Goal: Task Accomplishment & Management: Use online tool/utility

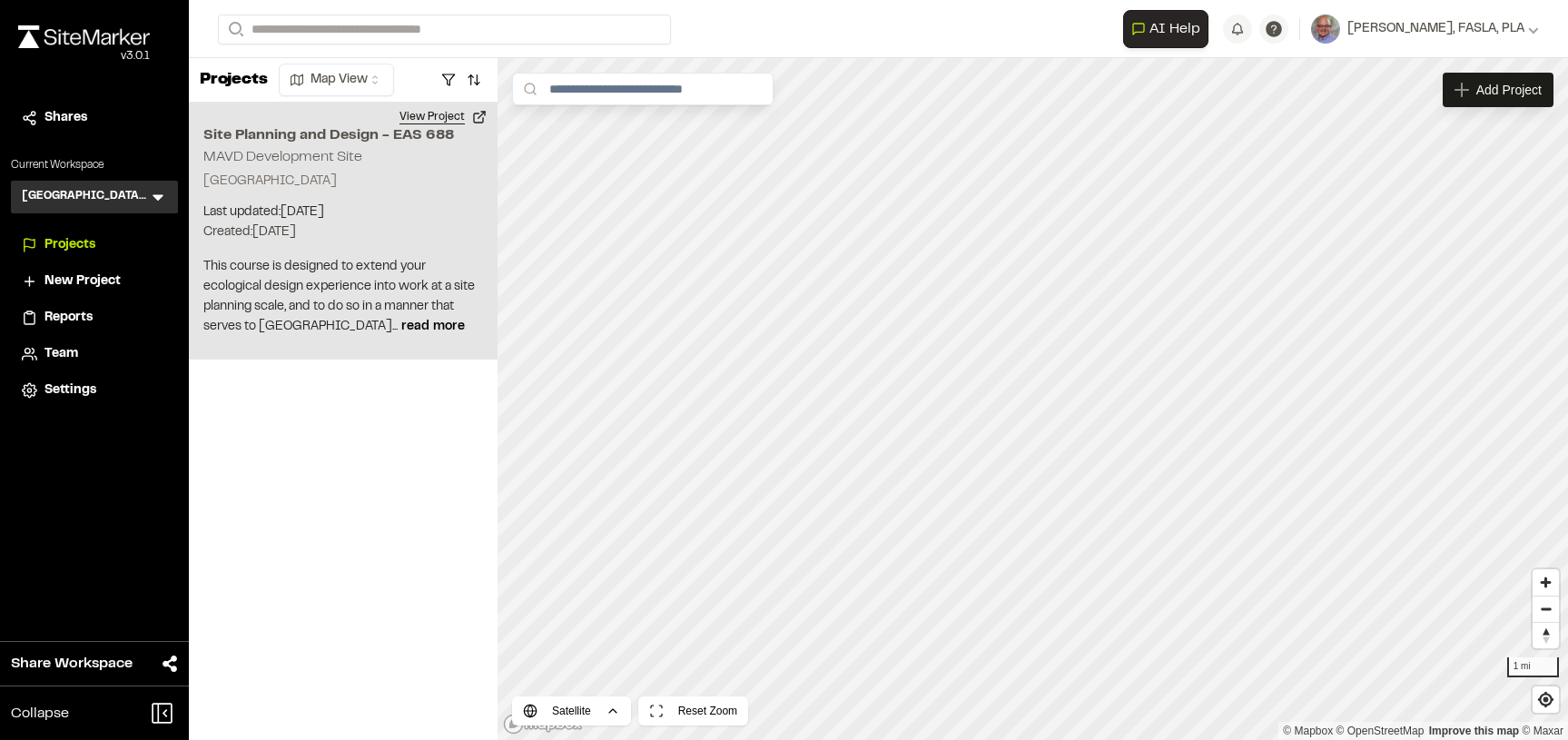
click at [478, 122] on button "View Project" at bounding box center [442, 117] width 109 height 29
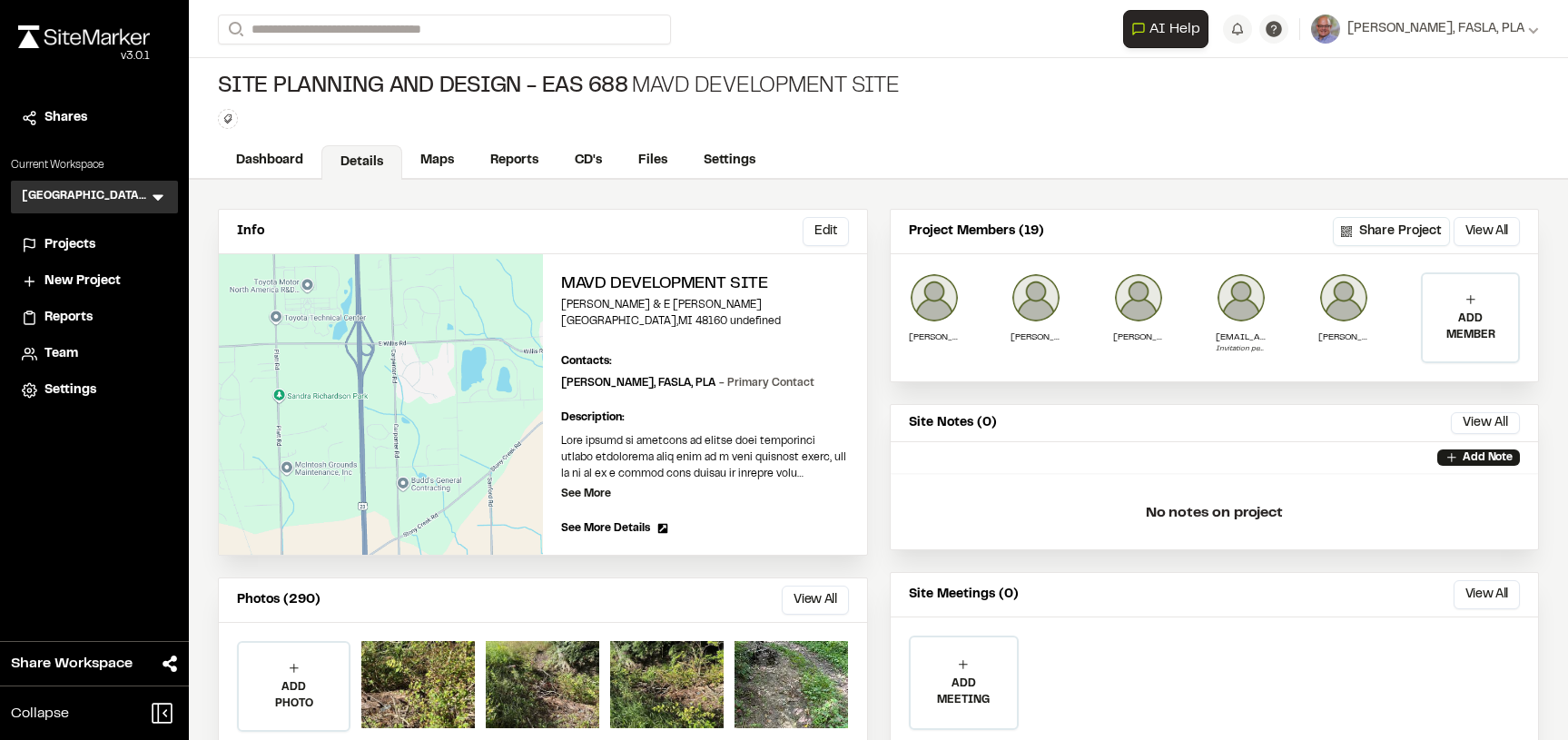
click at [1394, 231] on button "Share Project" at bounding box center [1390, 231] width 117 height 29
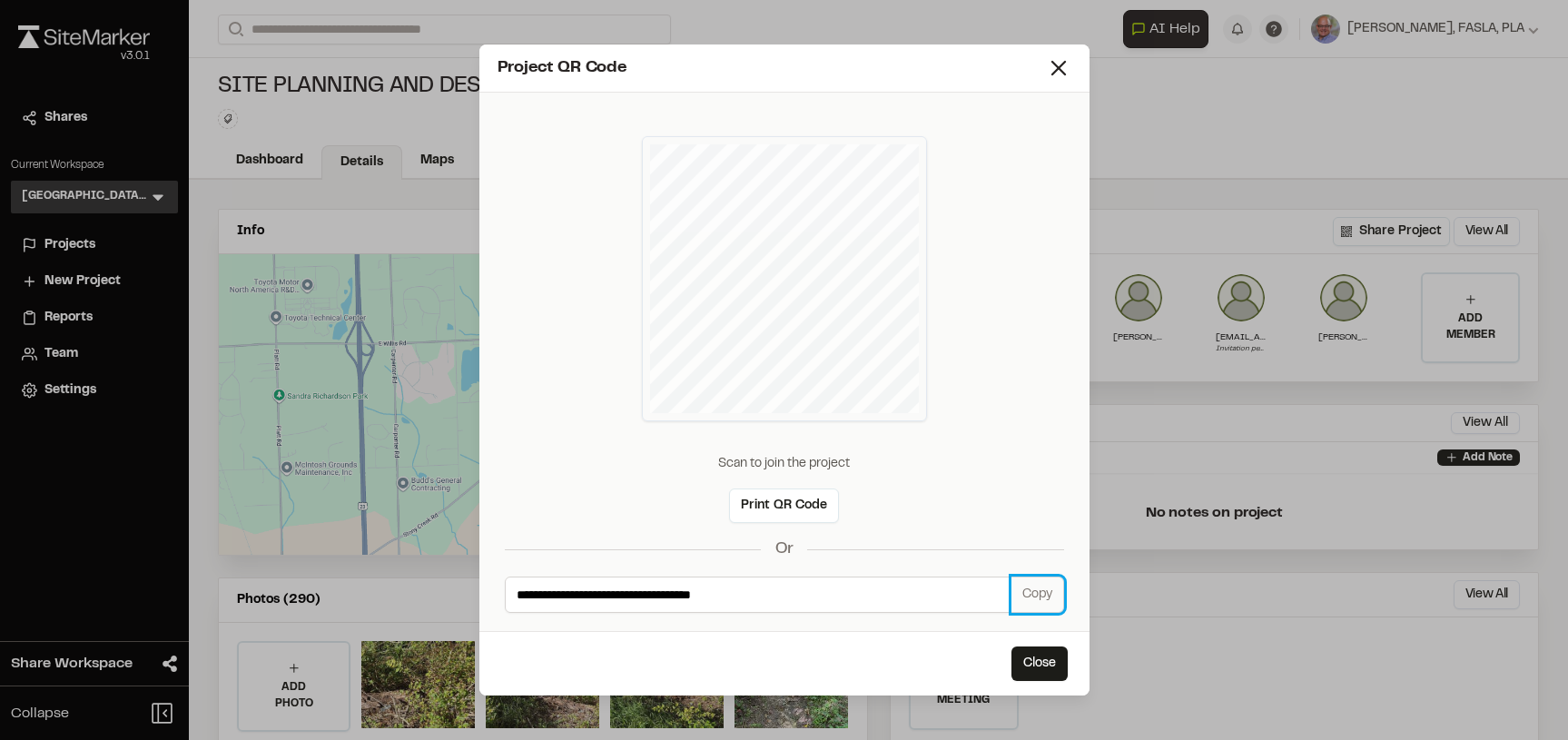
click at [1046, 594] on button "Copy" at bounding box center [1037, 594] width 53 height 36
click at [1044, 664] on button "Close" at bounding box center [1039, 663] width 56 height 35
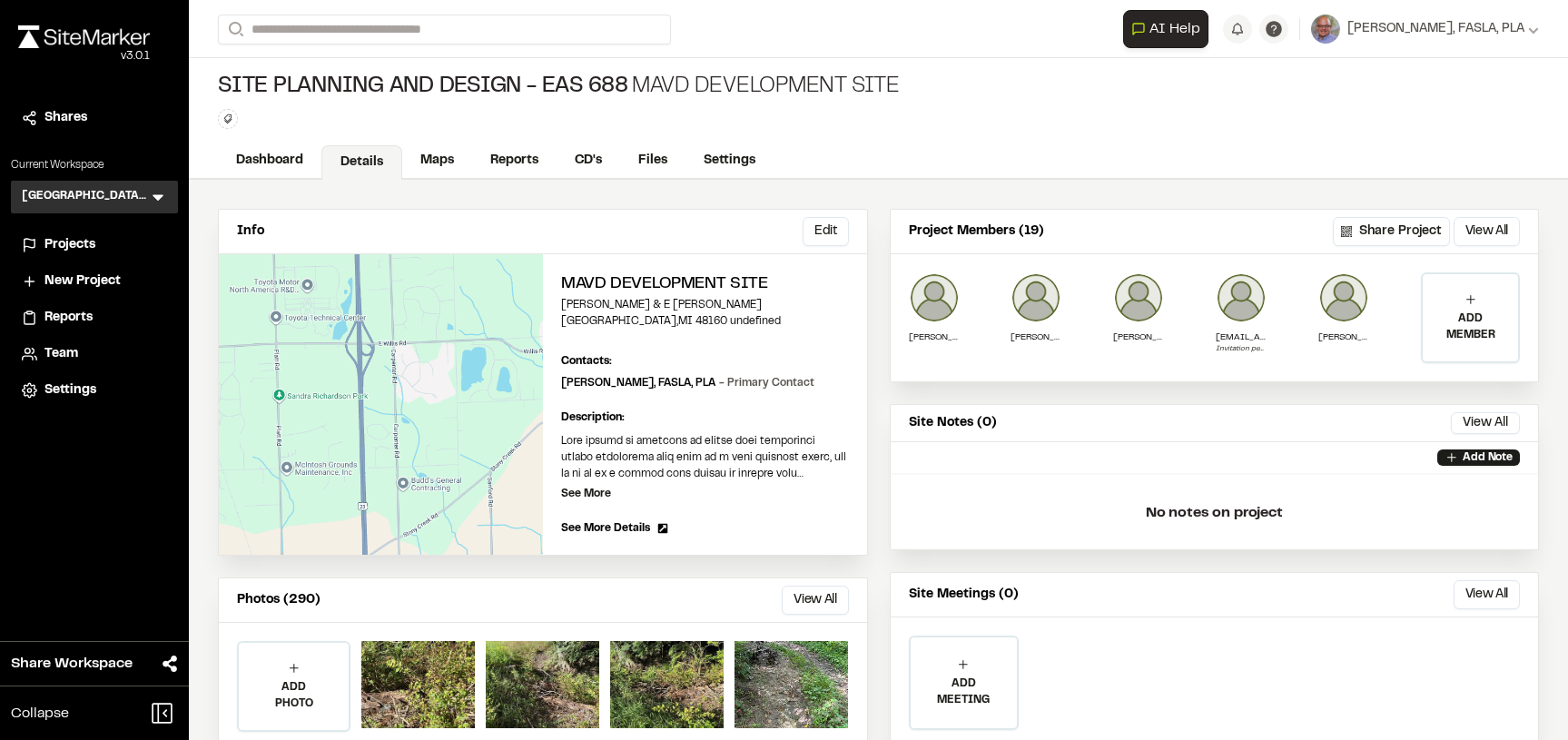
scroll to position [138, 0]
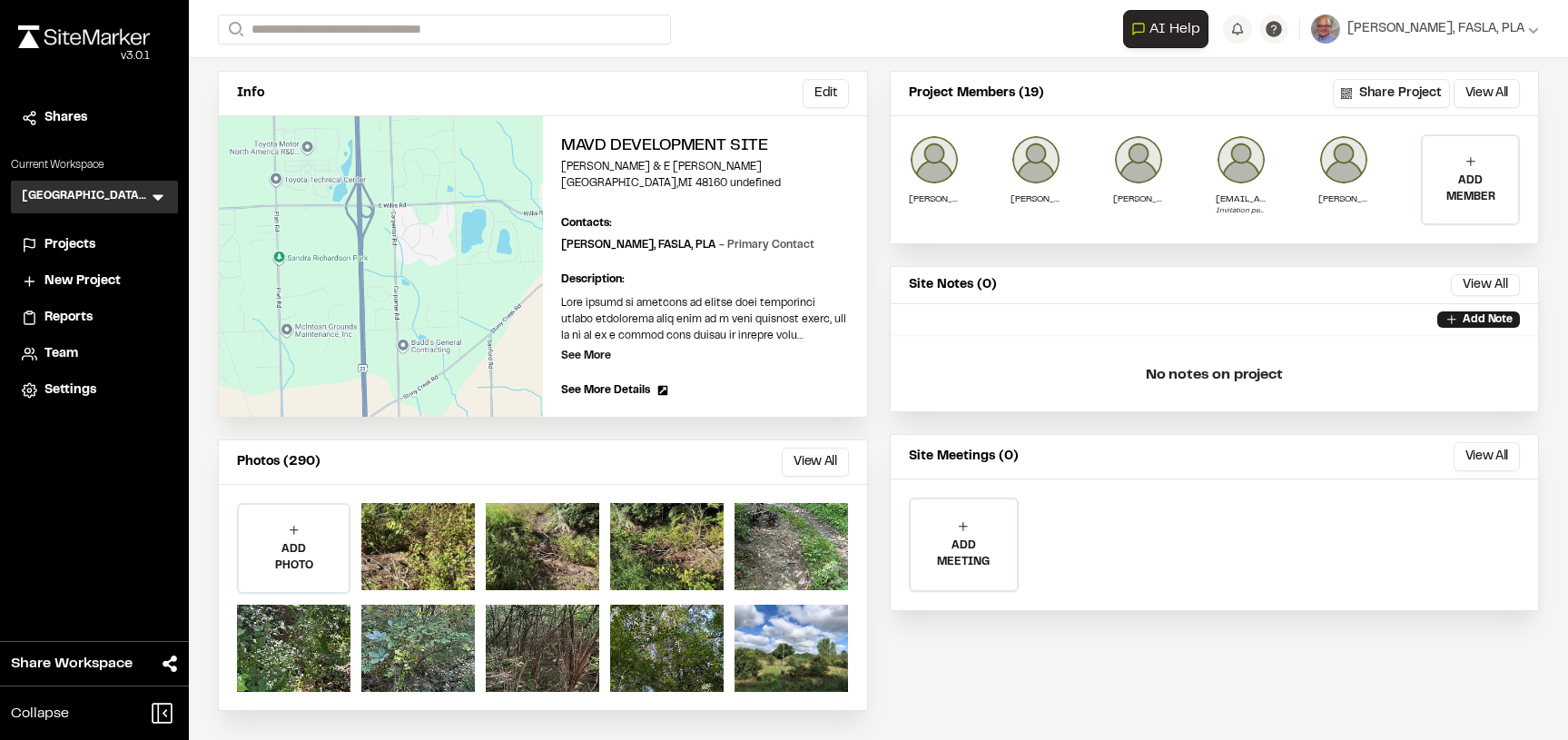
click at [821, 459] on button "View All" at bounding box center [815, 461] width 66 height 29
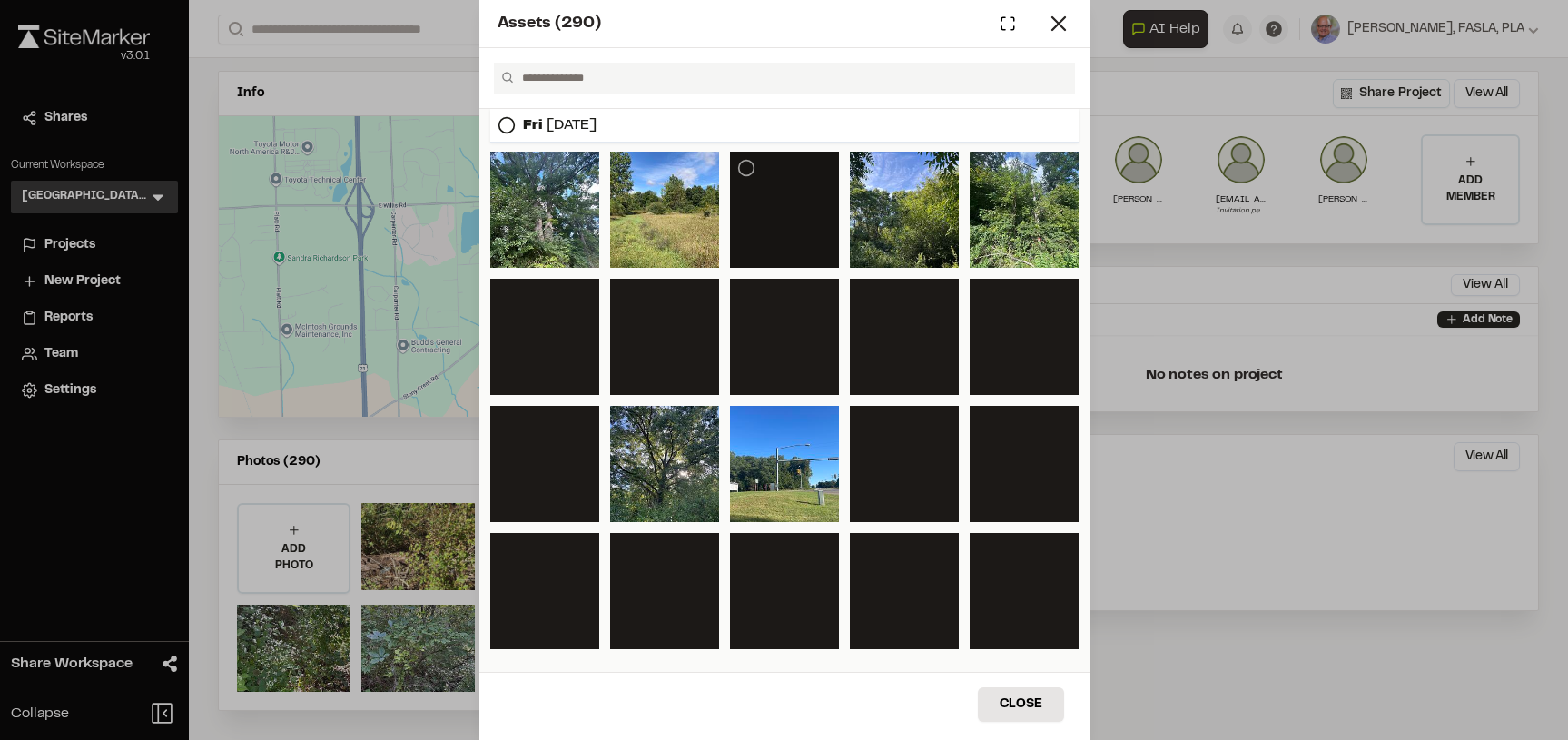
scroll to position [1055, 0]
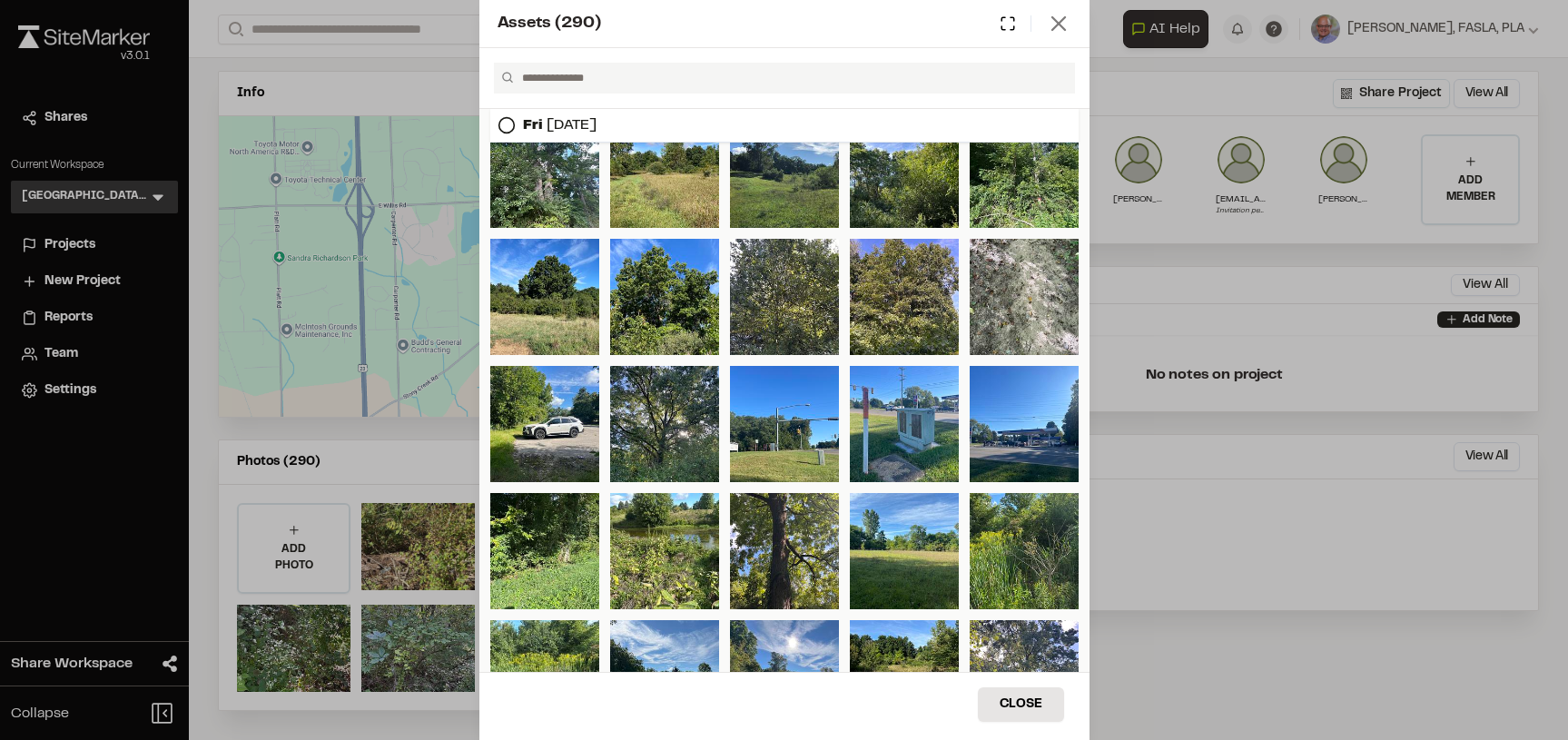
click at [1051, 22] on icon at bounding box center [1058, 23] width 25 height 25
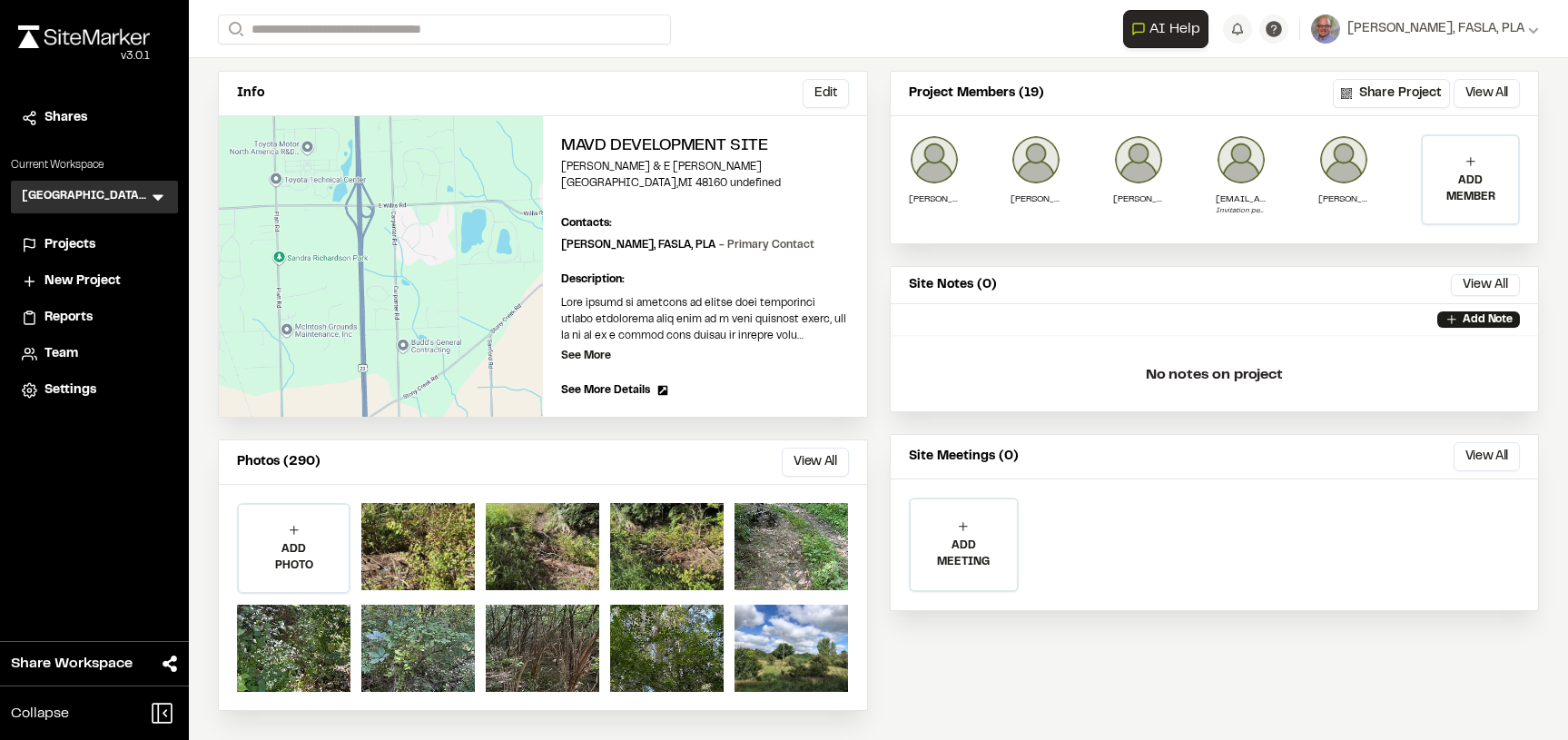
click at [78, 320] on span "Reports" at bounding box center [69, 318] width 48 height 20
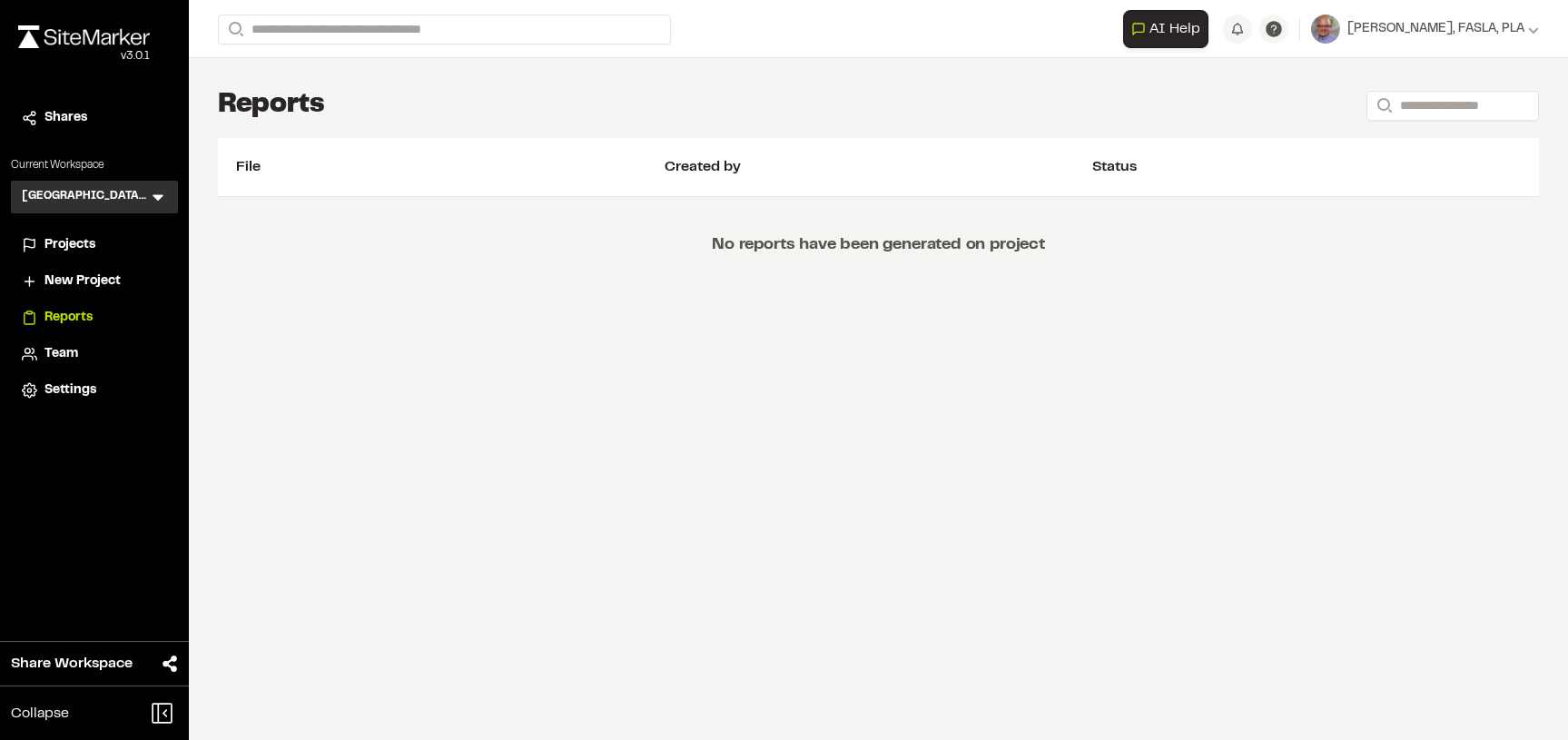
click at [75, 315] on span "Reports" at bounding box center [69, 318] width 48 height 20
click at [85, 200] on h3 "[GEOGRAPHIC_DATA][US_STATE] SEAS-EAS 688 Site Planning and Design" at bounding box center [85, 197] width 127 height 18
click at [78, 250] on span "Projects" at bounding box center [70, 245] width 51 height 20
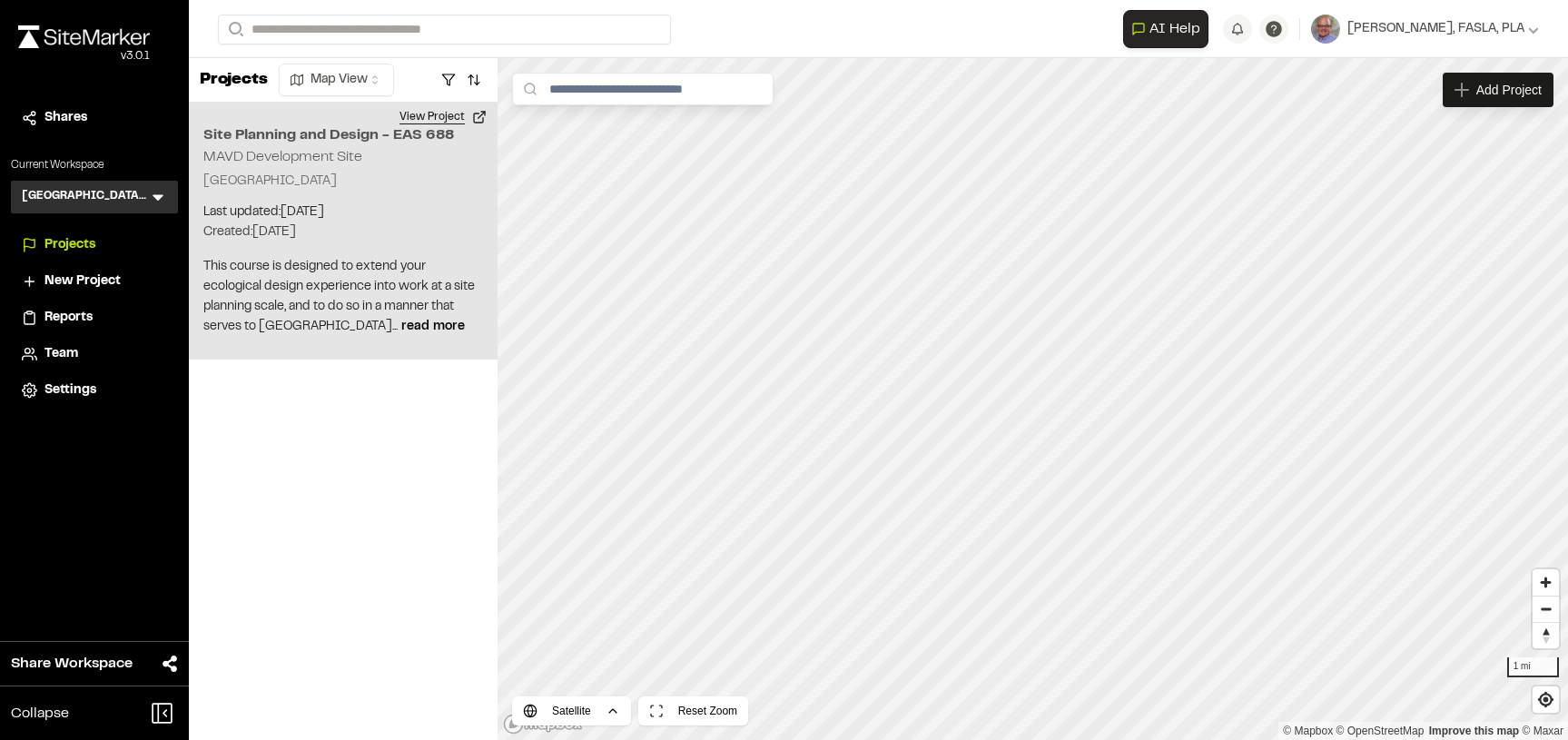
click at [446, 122] on button "View Project" at bounding box center [442, 117] width 109 height 29
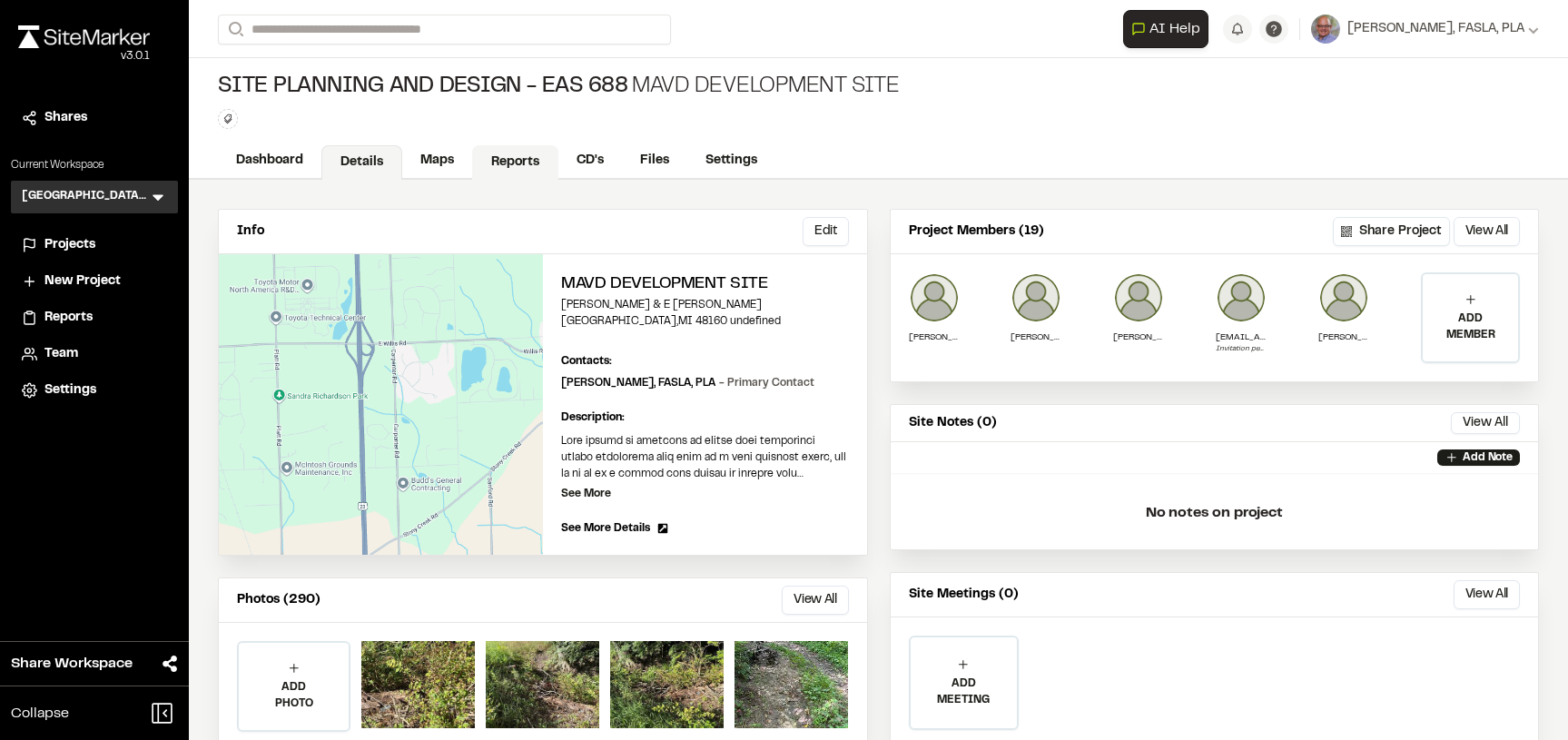
click at [509, 164] on link "Reports" at bounding box center [515, 162] width 86 height 35
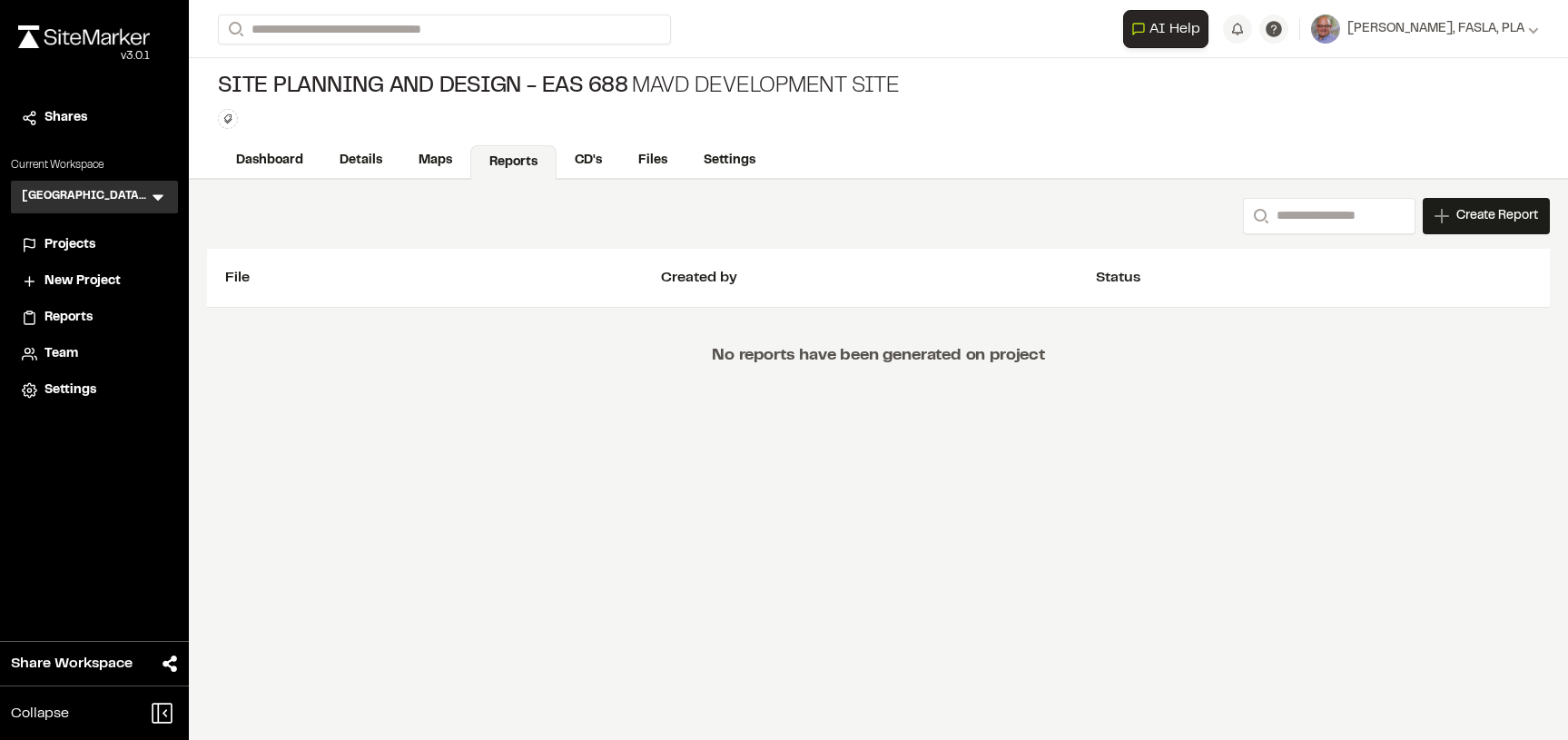
click at [1451, 215] on div "Create Report" at bounding box center [1485, 216] width 127 height 36
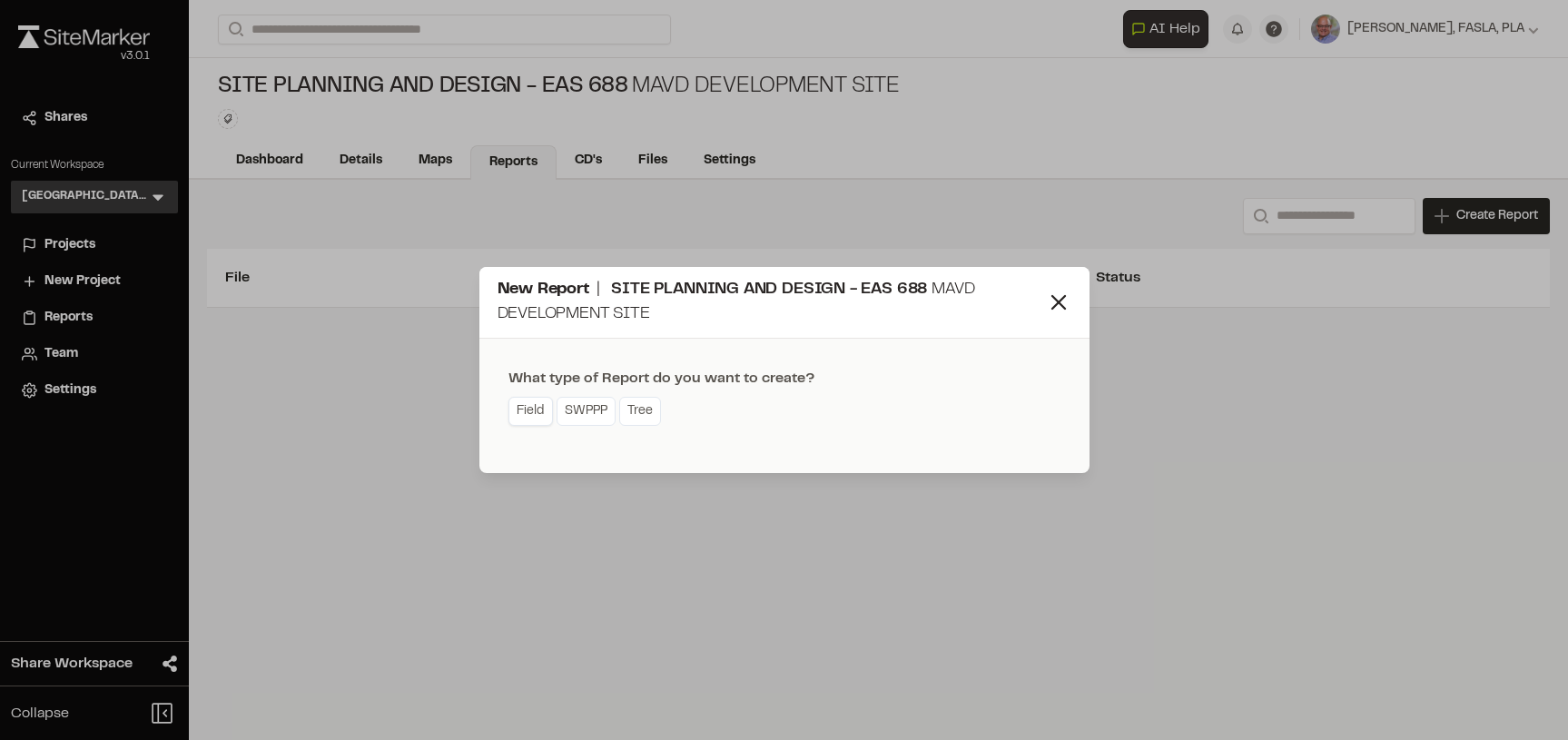
click at [526, 413] on link "Field" at bounding box center [530, 410] width 45 height 29
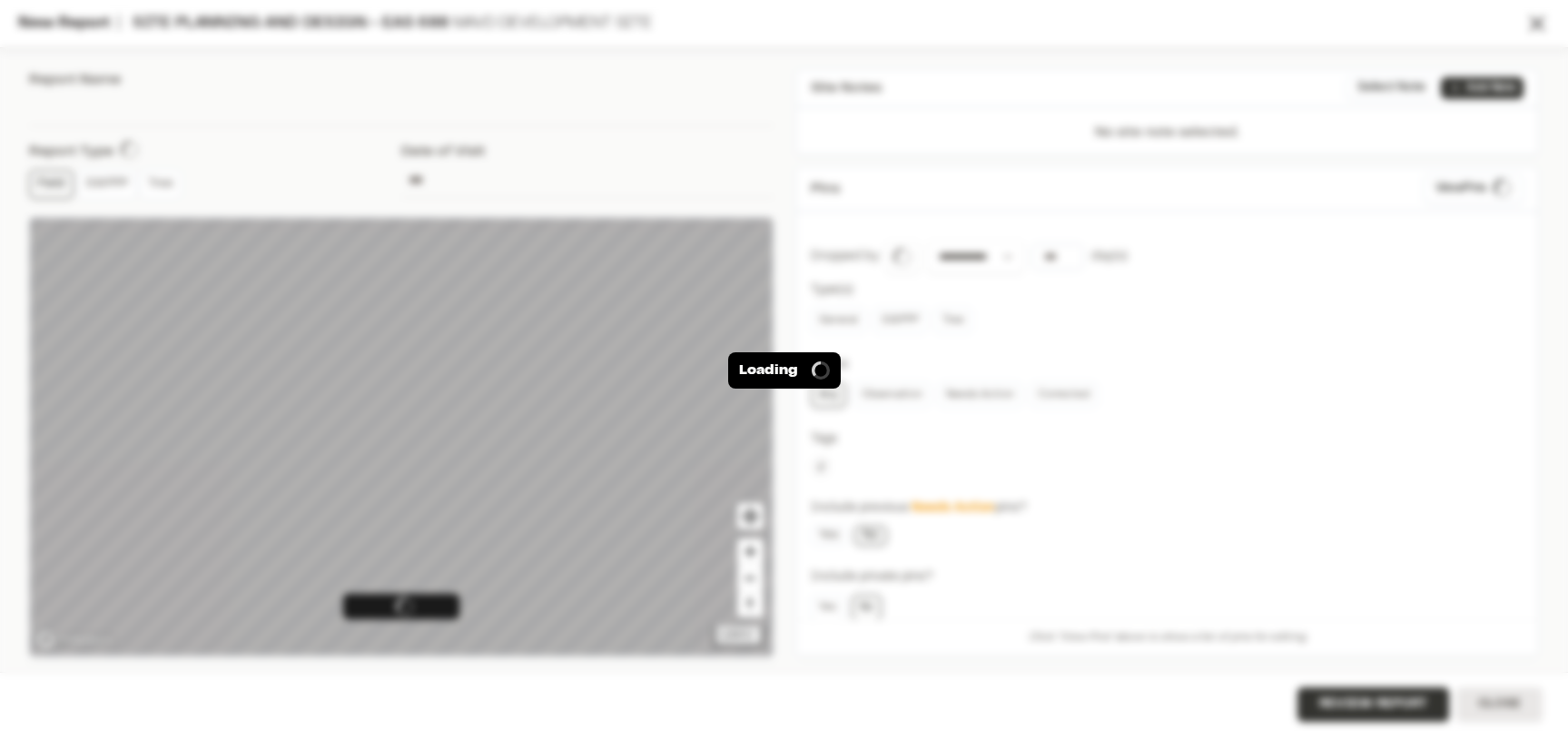
type input "**********"
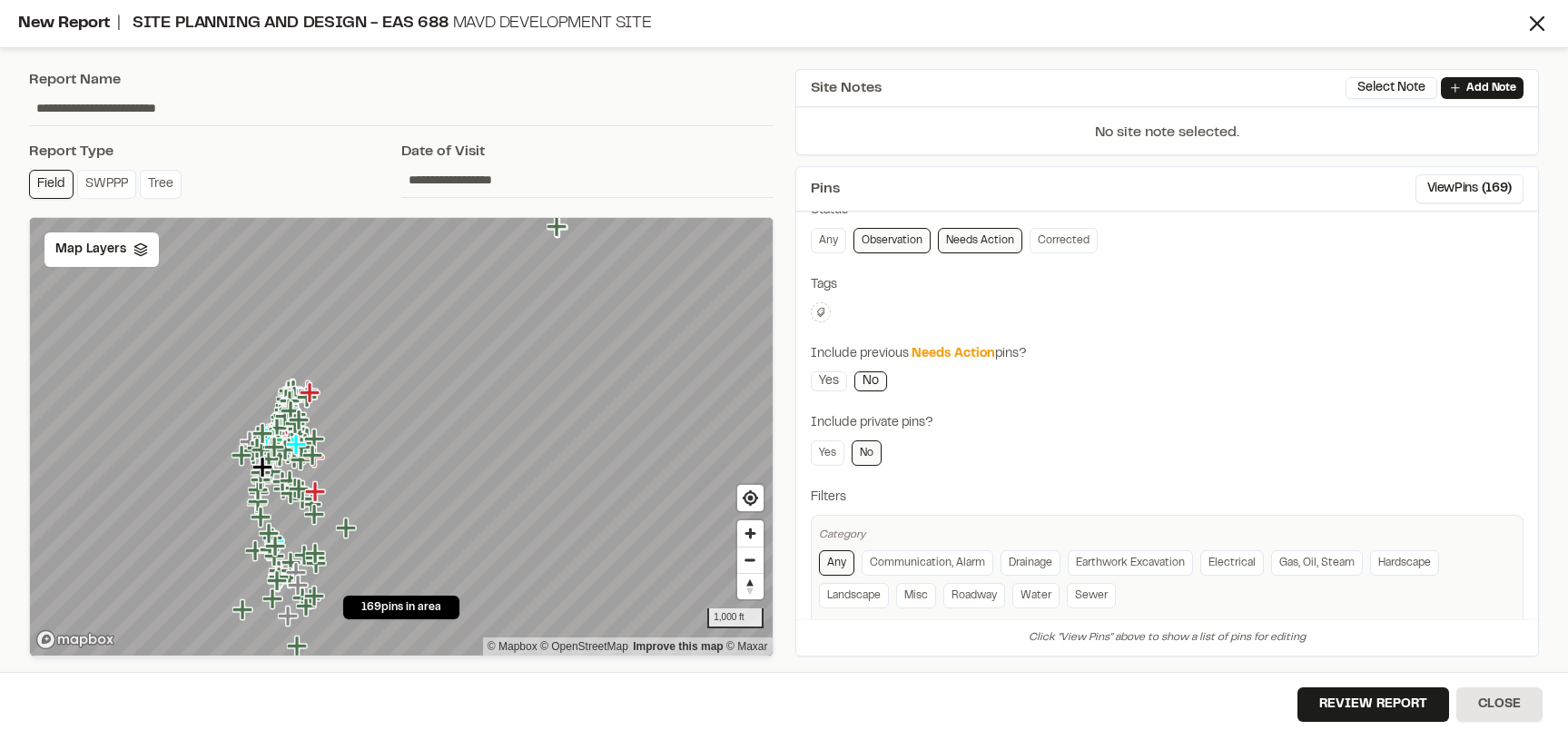
scroll to position [184, 0]
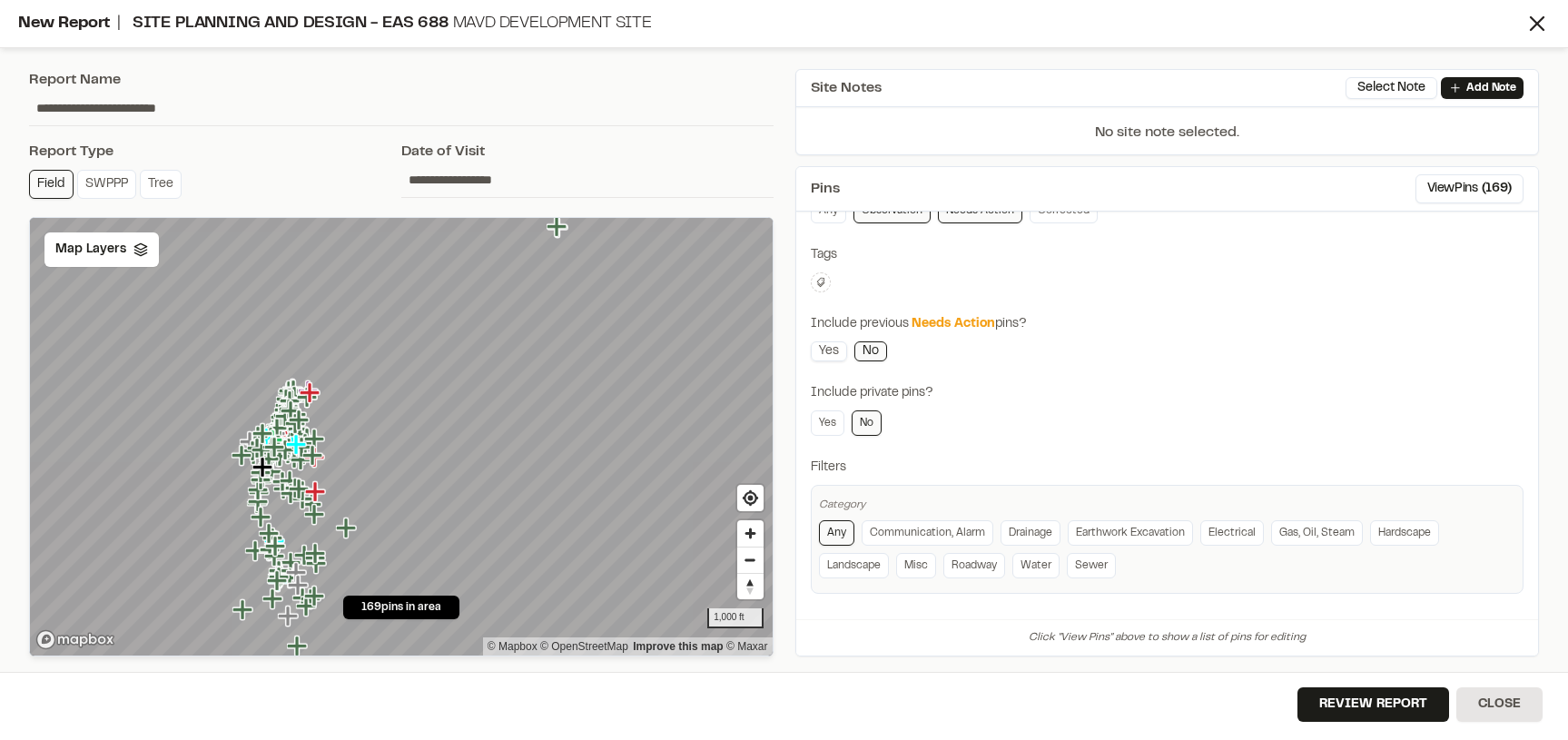
click at [836, 352] on link "Yes" at bounding box center [829, 352] width 36 height 20
click at [829, 417] on link "Yes" at bounding box center [828, 422] width 34 height 25
click at [871, 422] on link "No" at bounding box center [866, 422] width 30 height 25
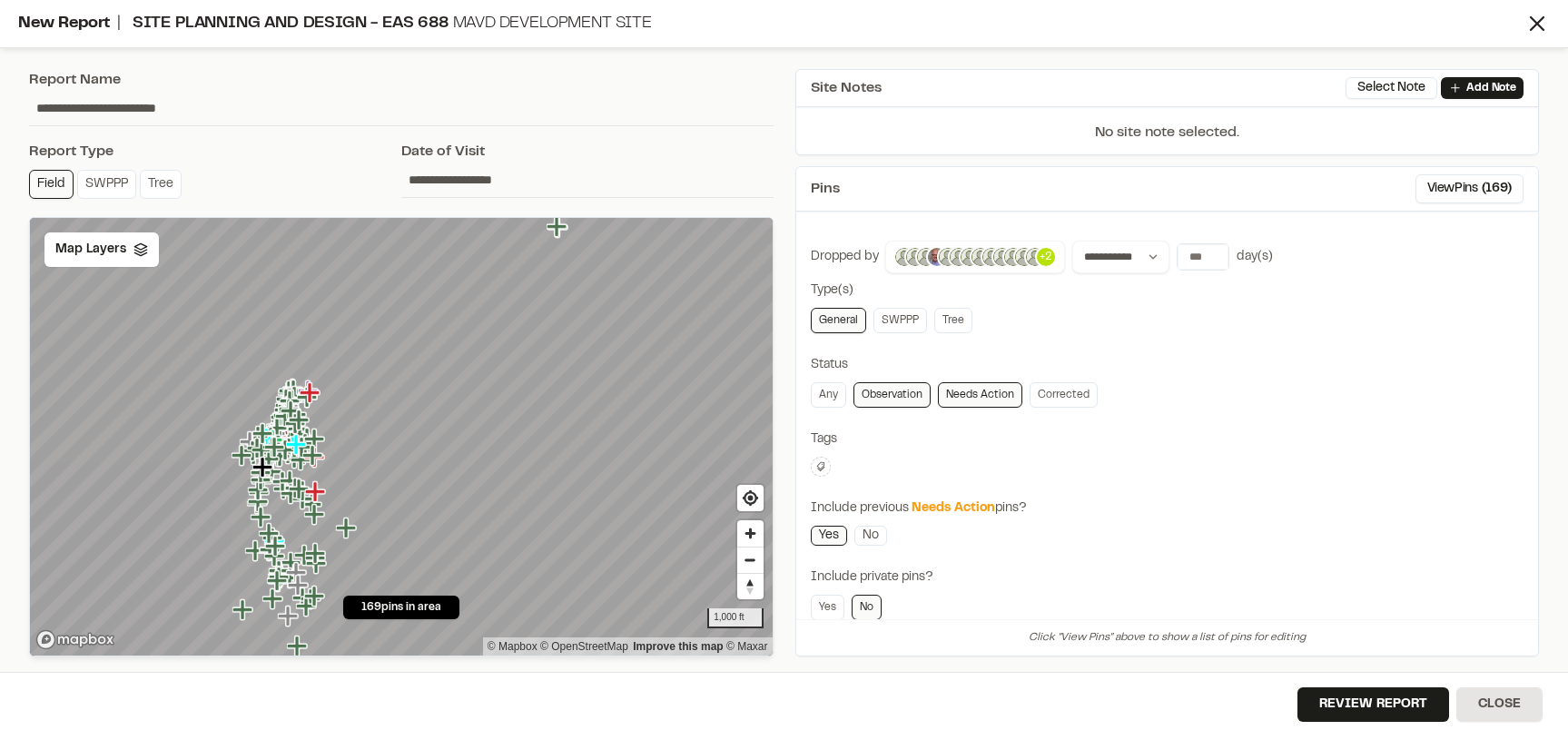
scroll to position [1, 0]
click at [830, 395] on link "Any" at bounding box center [828, 393] width 35 height 25
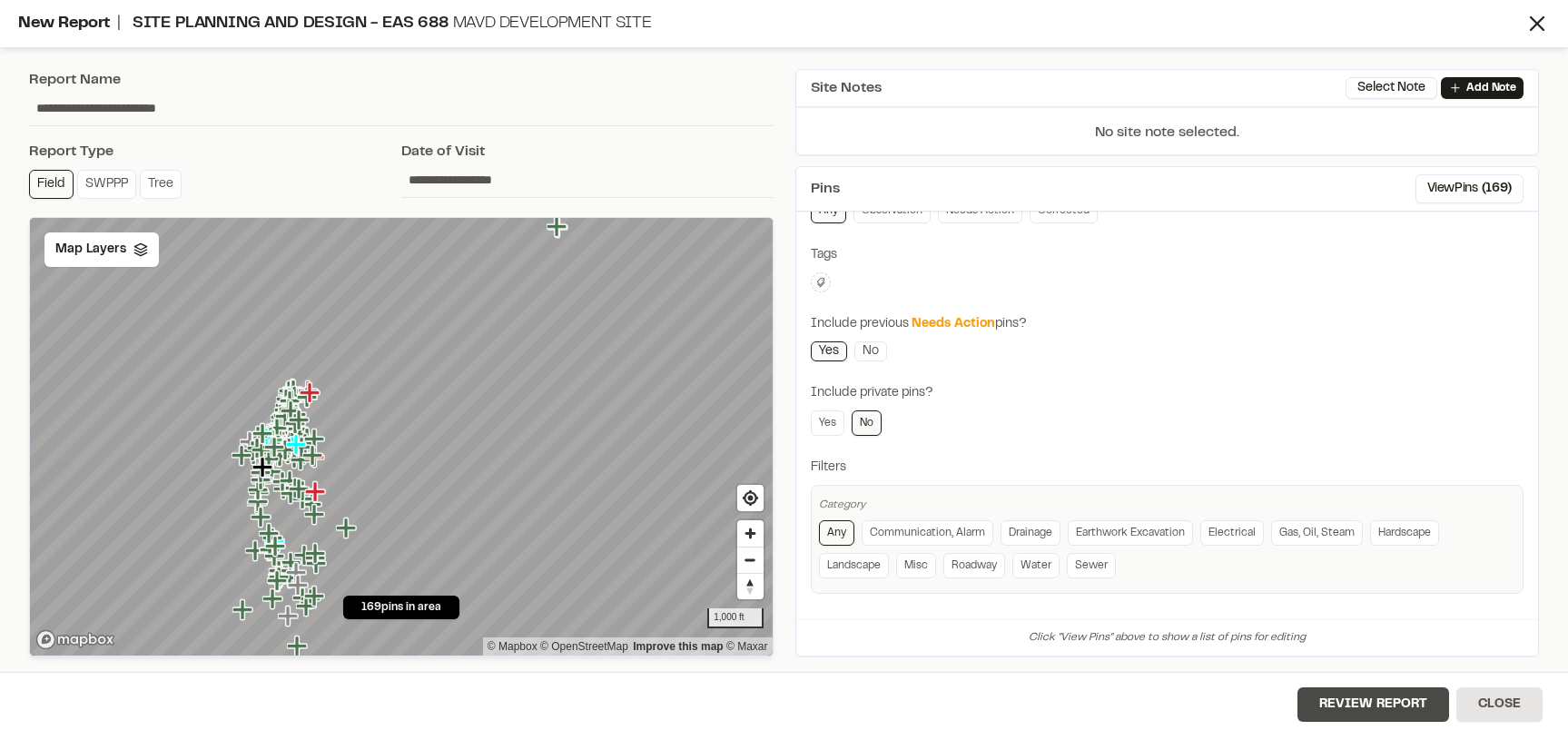
click at [1362, 701] on button "Review Report" at bounding box center [1373, 704] width 152 height 35
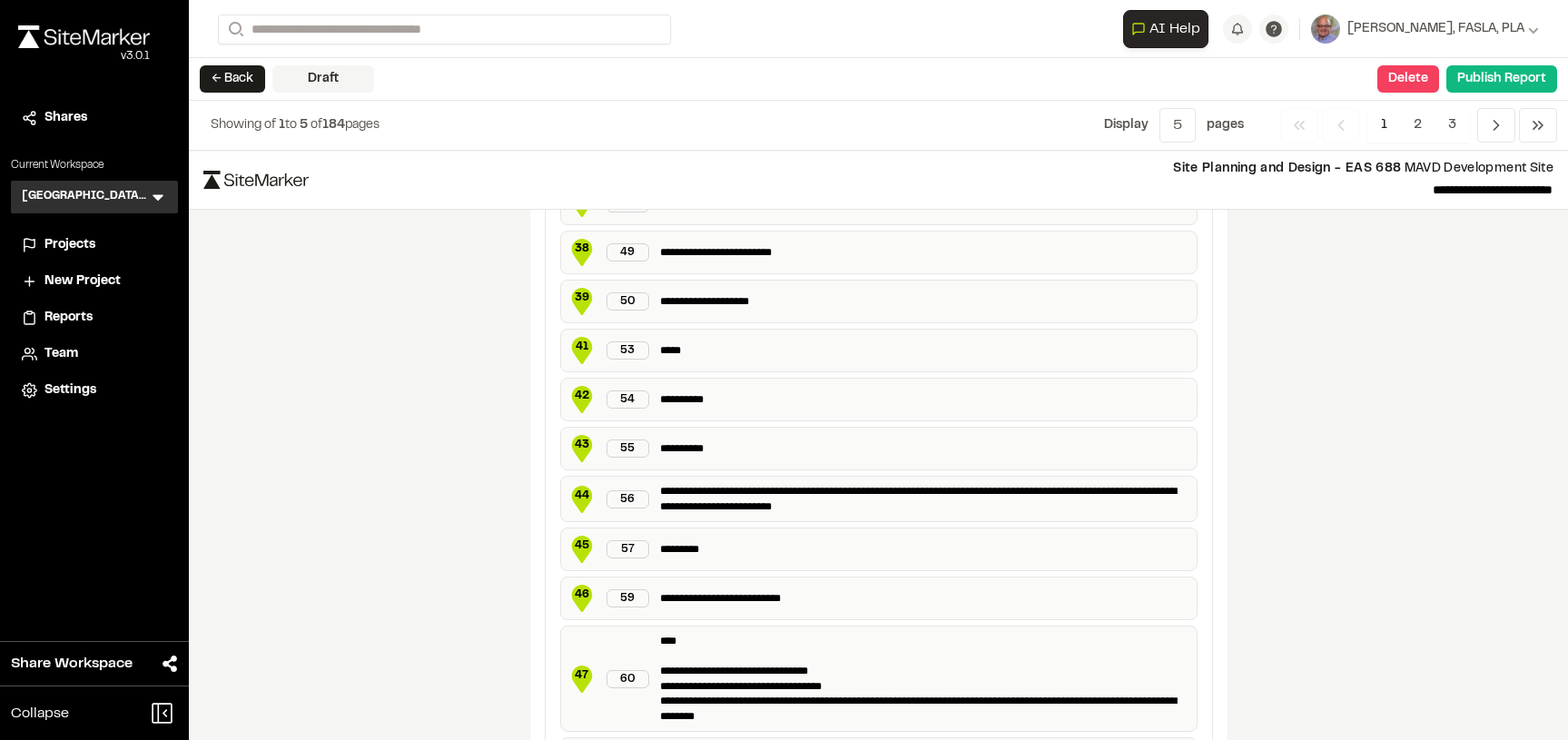
scroll to position [3439, 0]
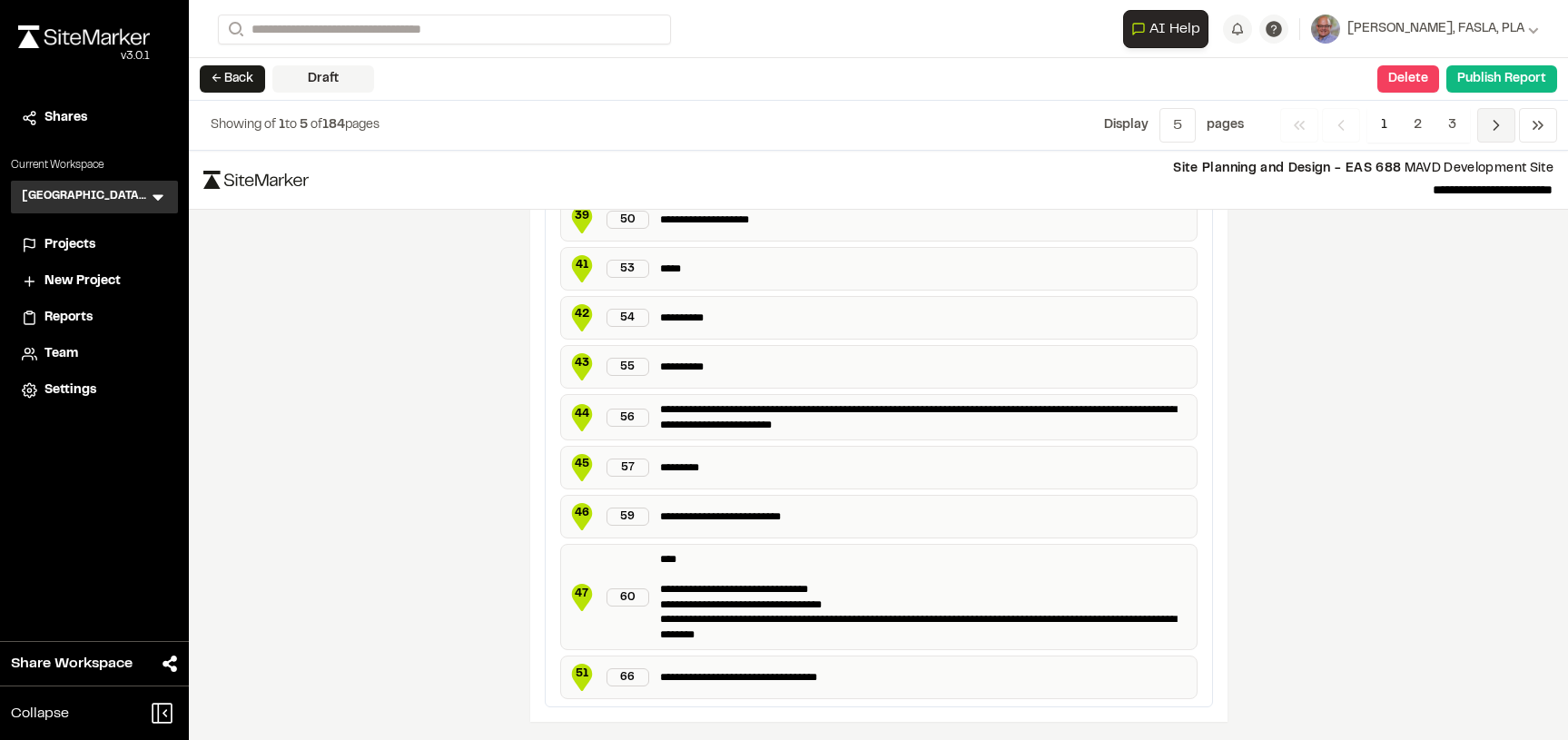
click at [1495, 124] on icon "Navigation" at bounding box center [1496, 125] width 18 height 18
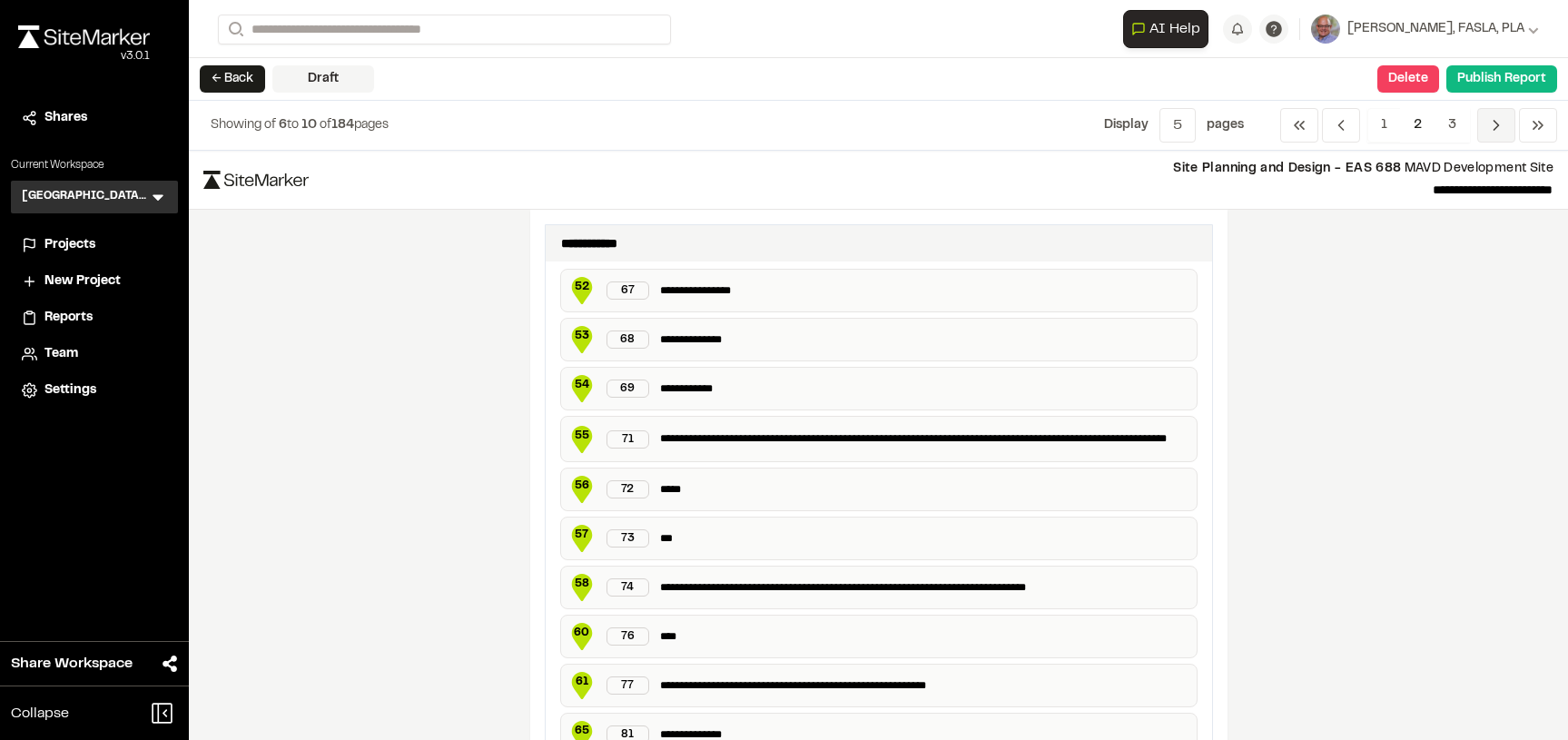
click at [1495, 124] on icon "Navigation" at bounding box center [1496, 125] width 18 height 18
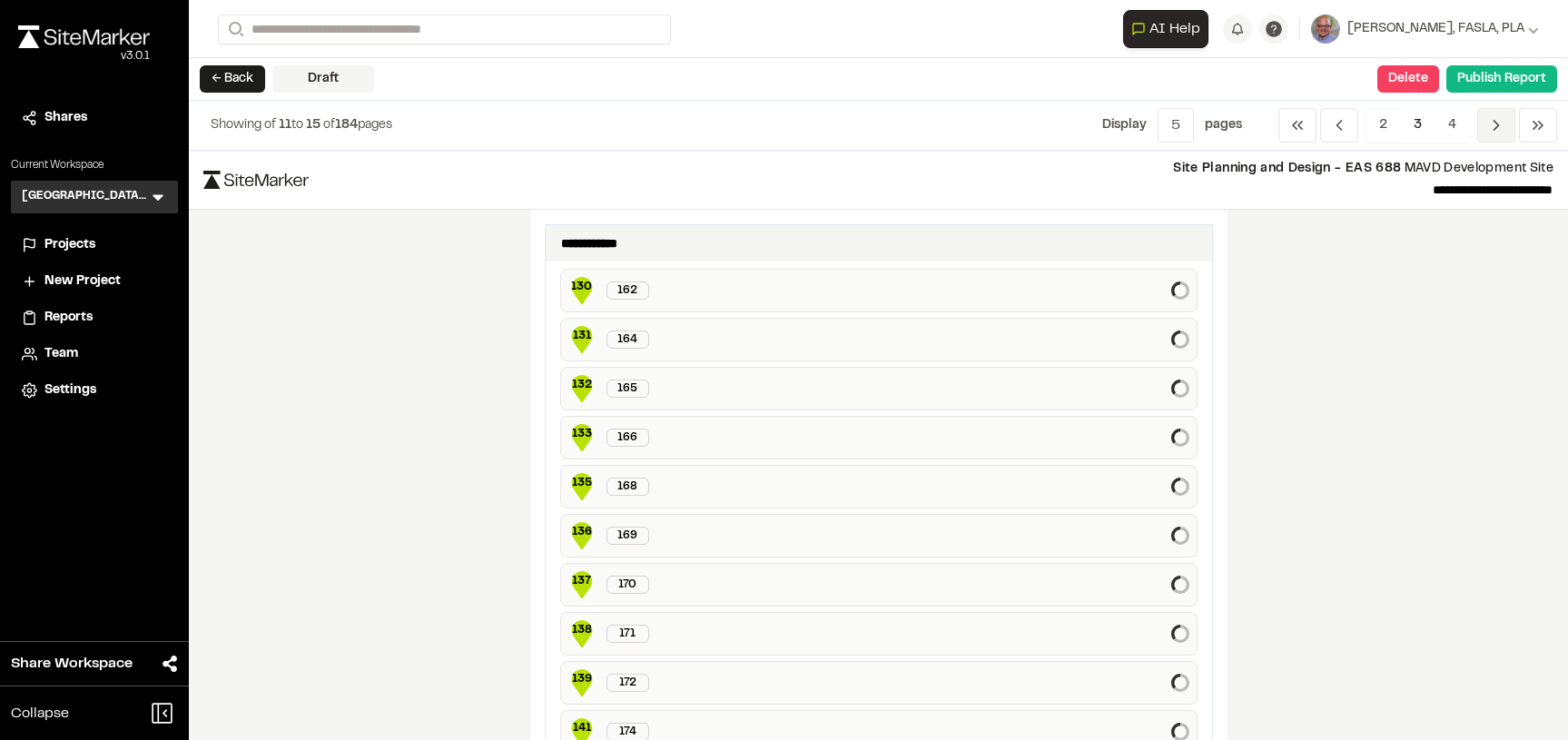
click at [1495, 124] on icon "Navigation" at bounding box center [1496, 125] width 18 height 18
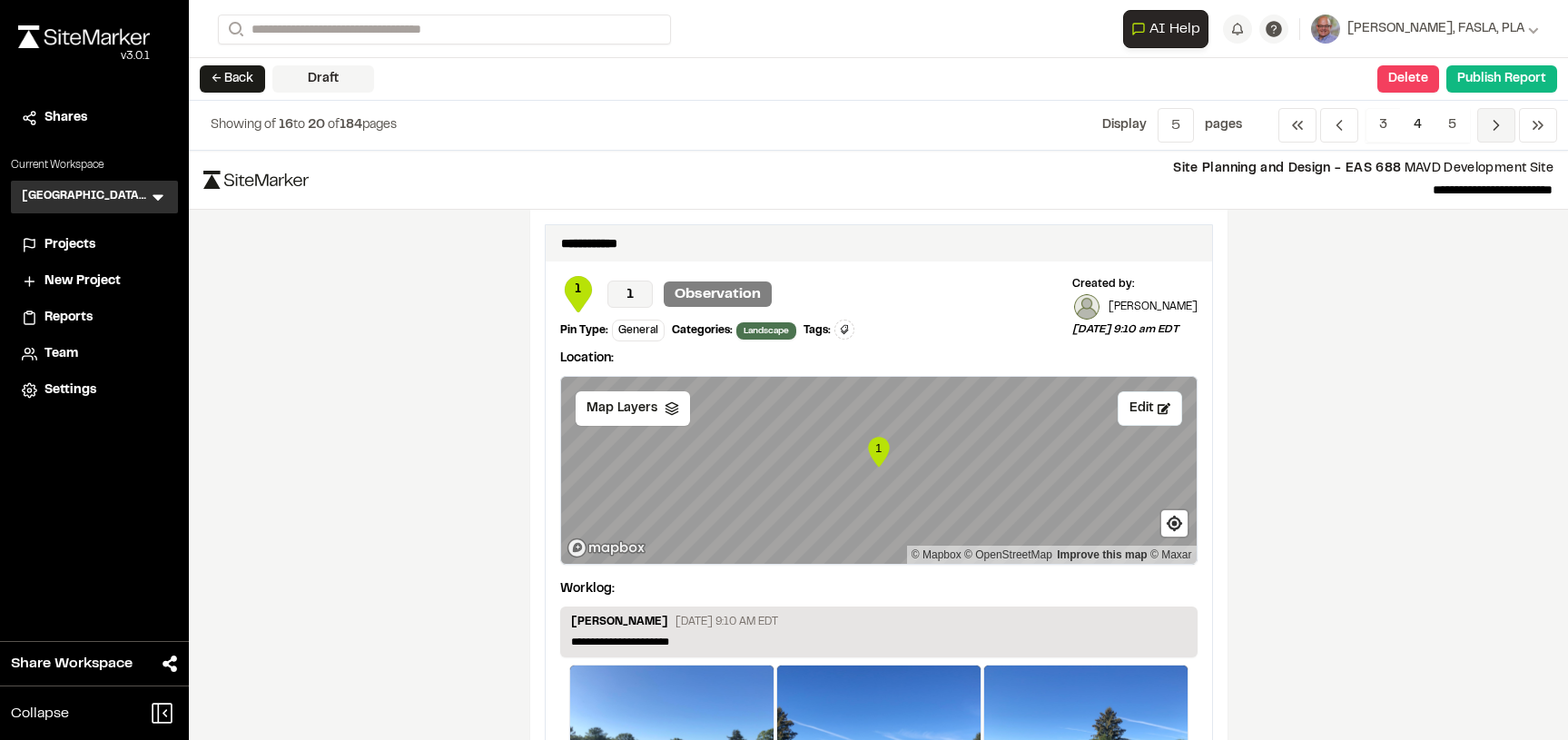
click at [1495, 124] on icon "Navigation" at bounding box center [1496, 125] width 18 height 18
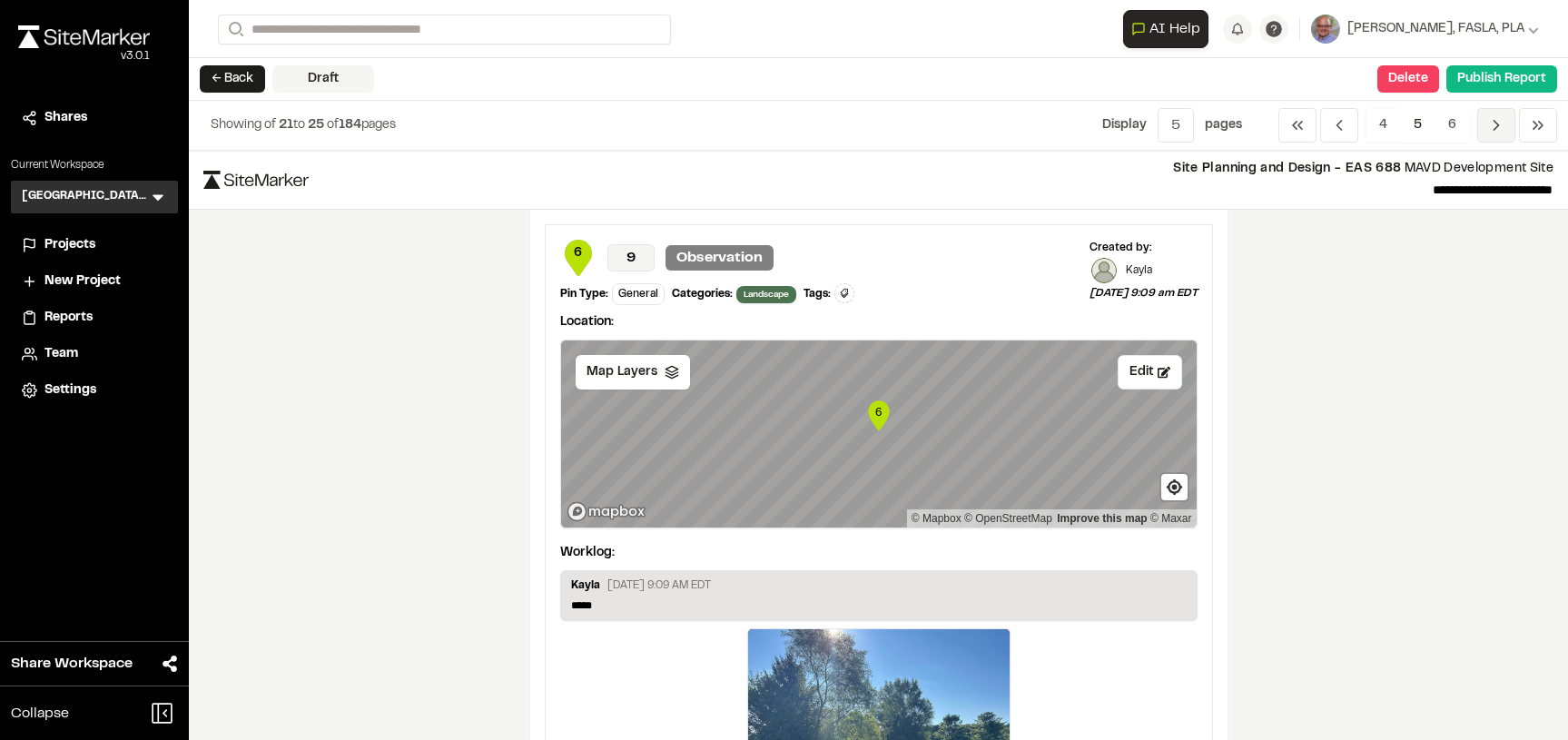
click at [1495, 124] on icon "Navigation" at bounding box center [1496, 125] width 18 height 18
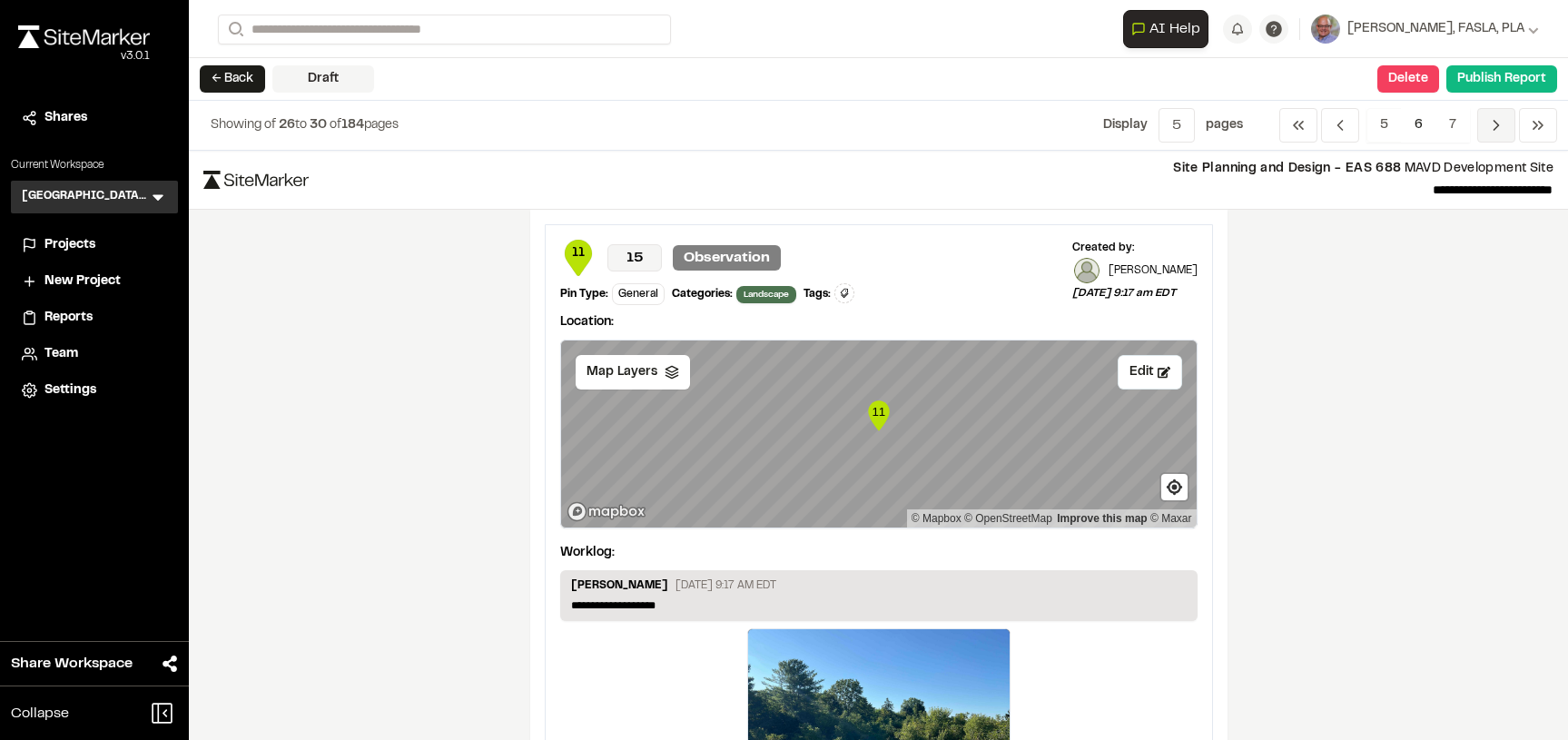
click at [1495, 124] on icon "Navigation" at bounding box center [1496, 125] width 18 height 18
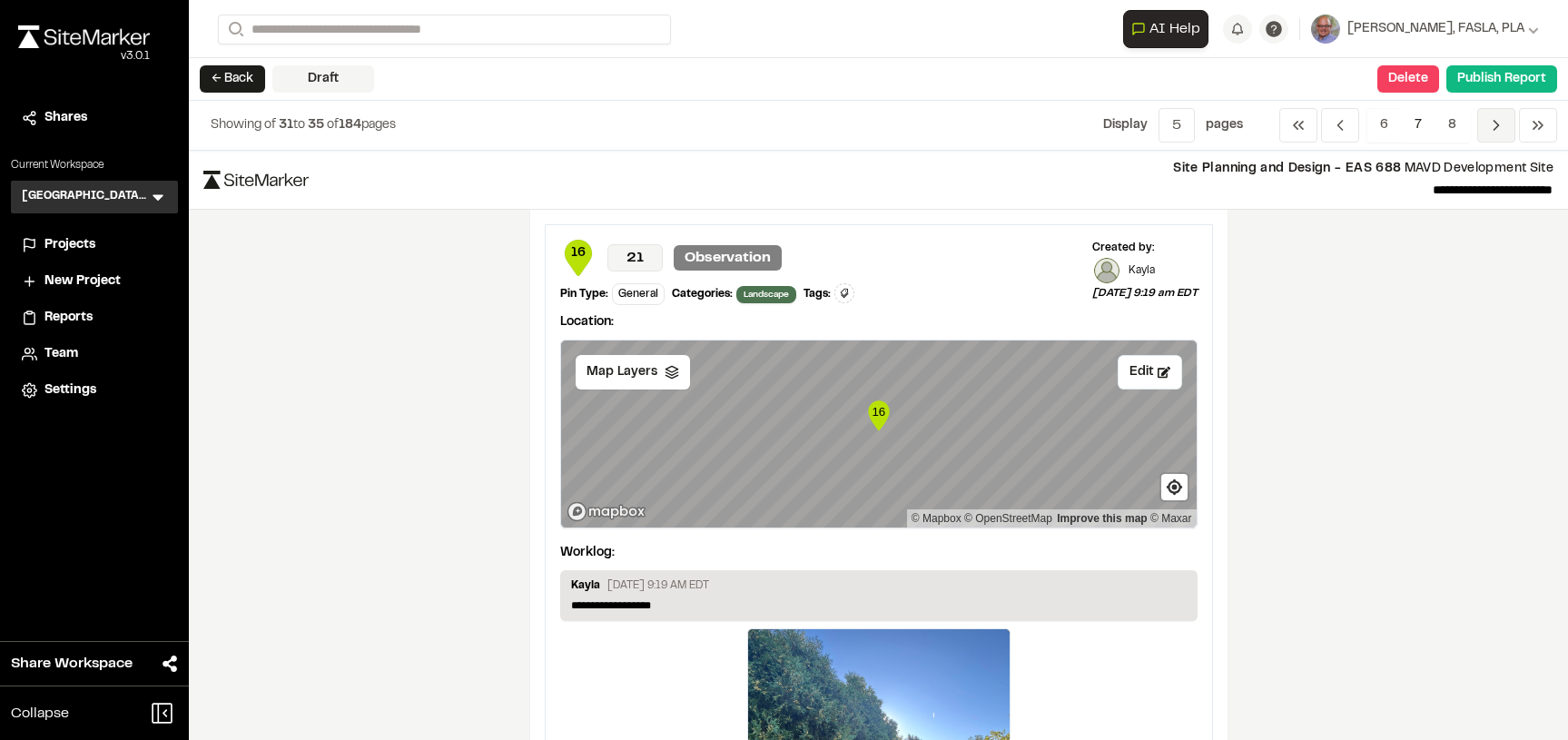
click at [1495, 124] on icon "Navigation" at bounding box center [1496, 125] width 18 height 18
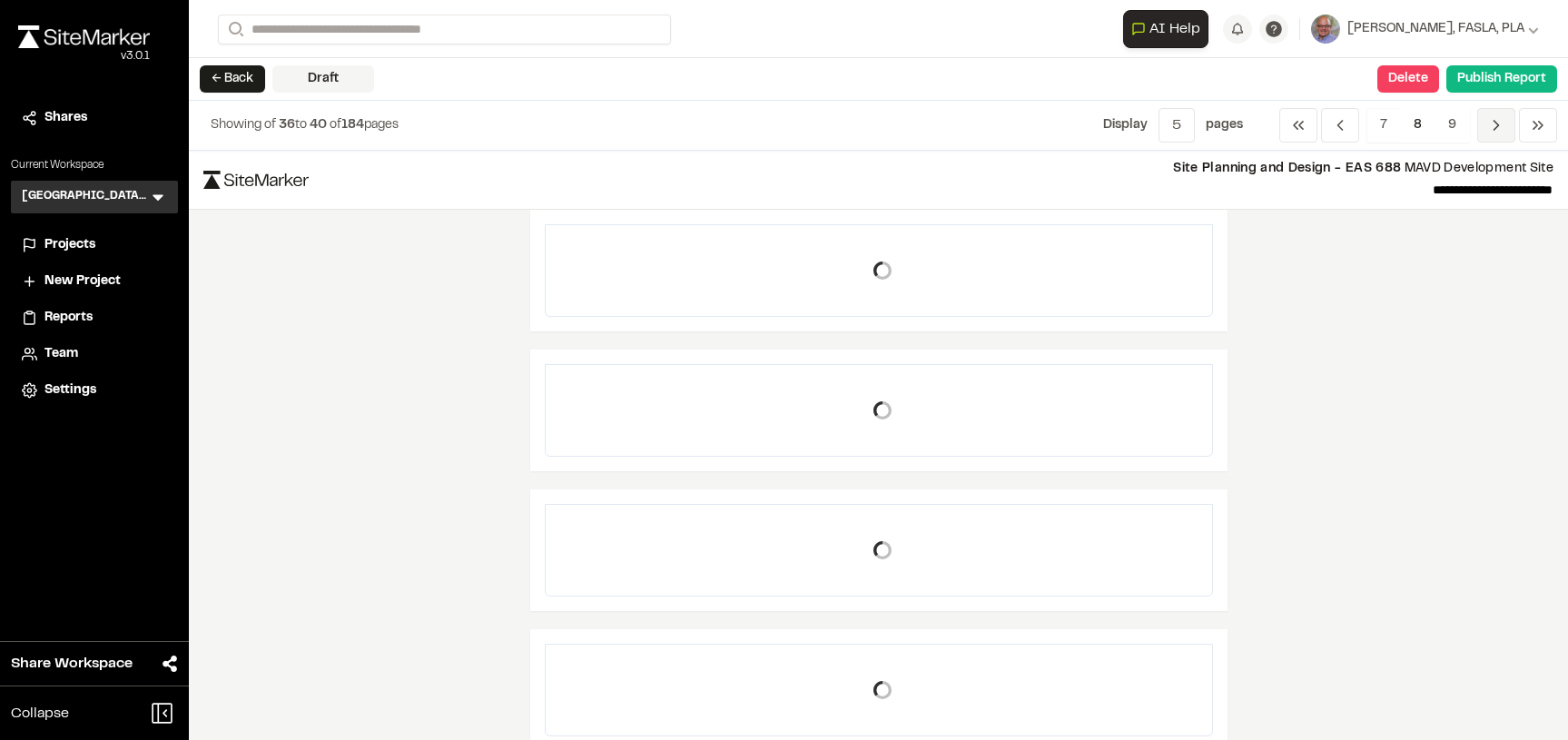
click at [1495, 124] on icon "Navigation" at bounding box center [1496, 125] width 18 height 18
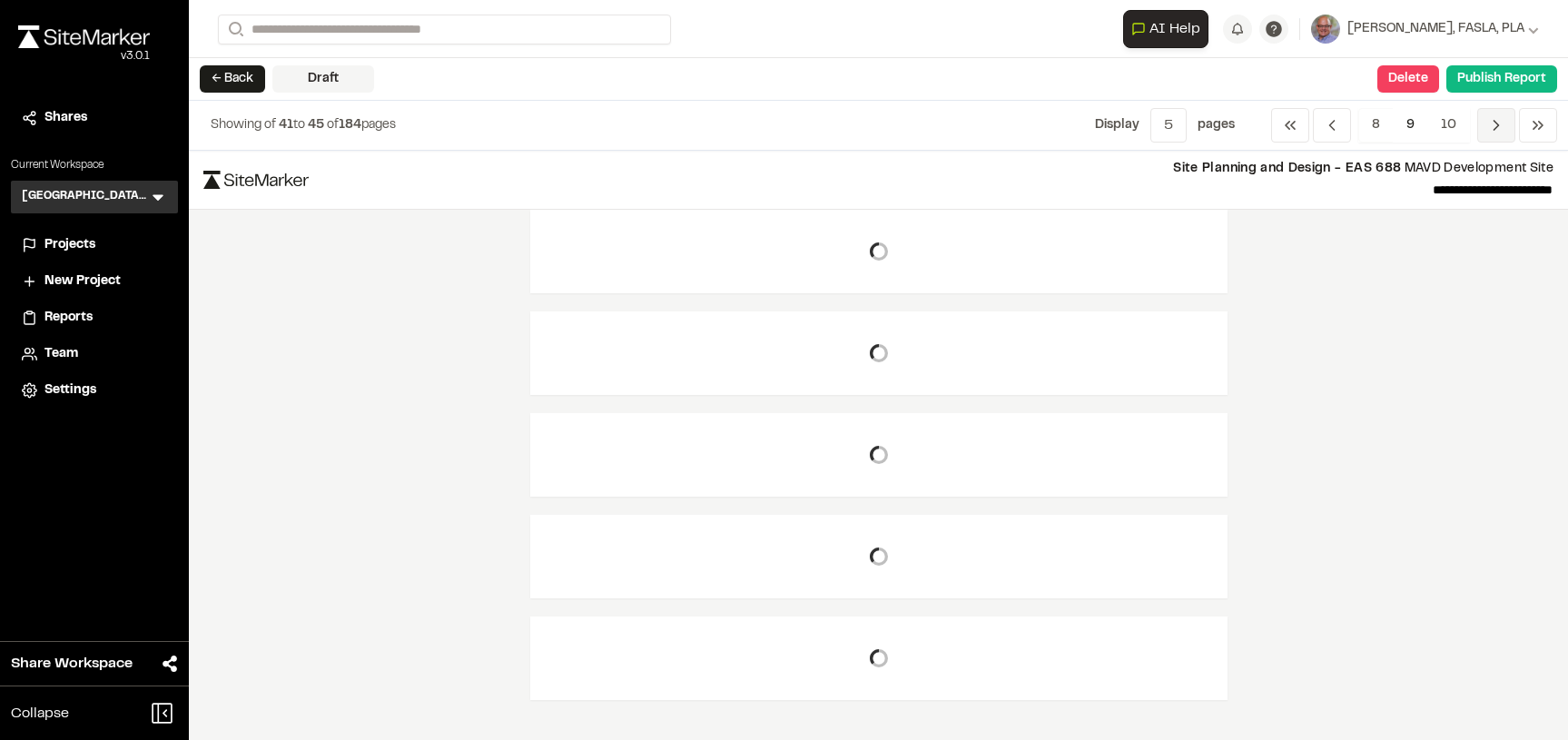
click at [1495, 124] on icon "Navigation" at bounding box center [1496, 125] width 18 height 18
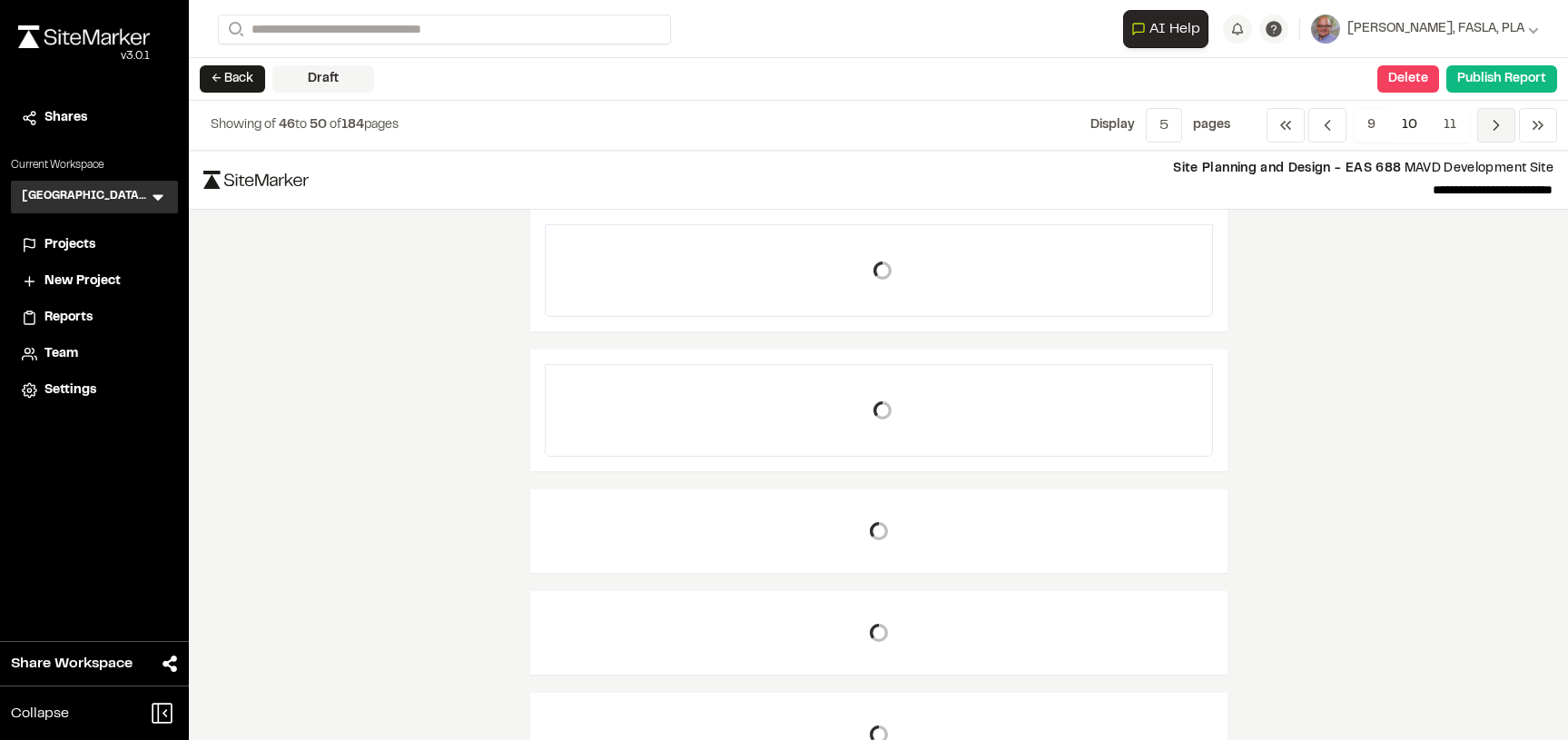
click at [1495, 124] on icon "Navigation" at bounding box center [1496, 125] width 18 height 18
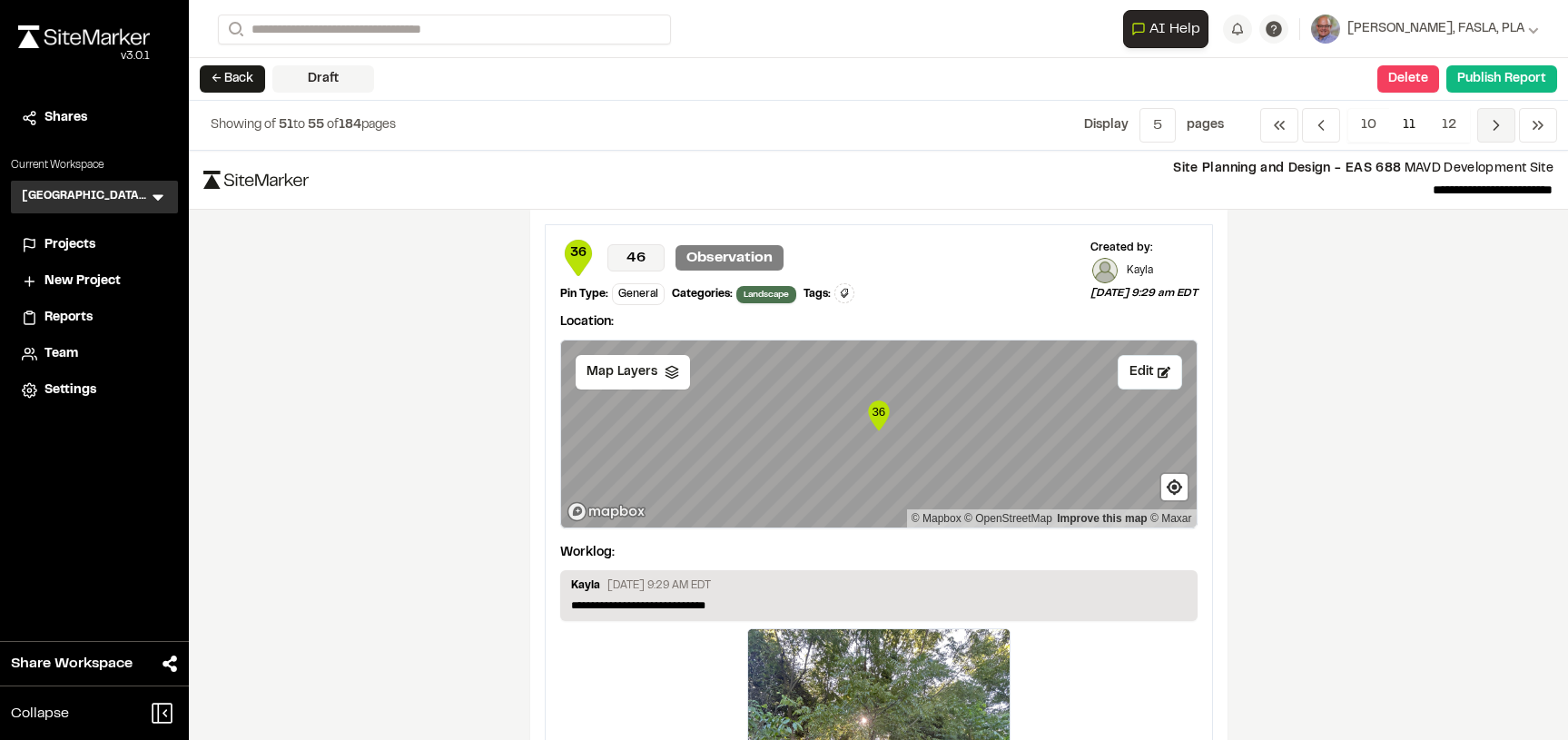
click at [1495, 124] on icon "Navigation" at bounding box center [1496, 125] width 18 height 18
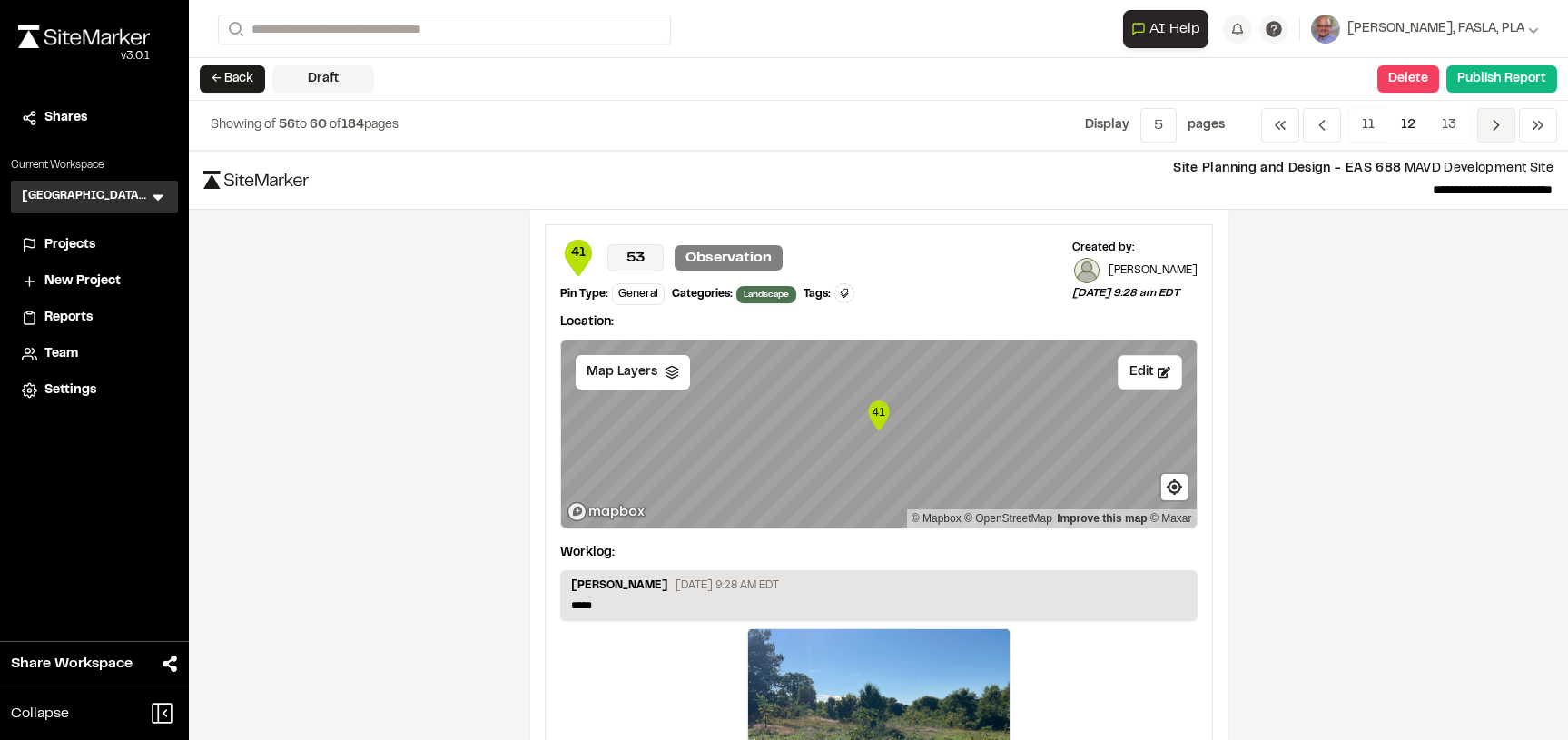
click at [1495, 124] on icon "Navigation" at bounding box center [1496, 125] width 18 height 18
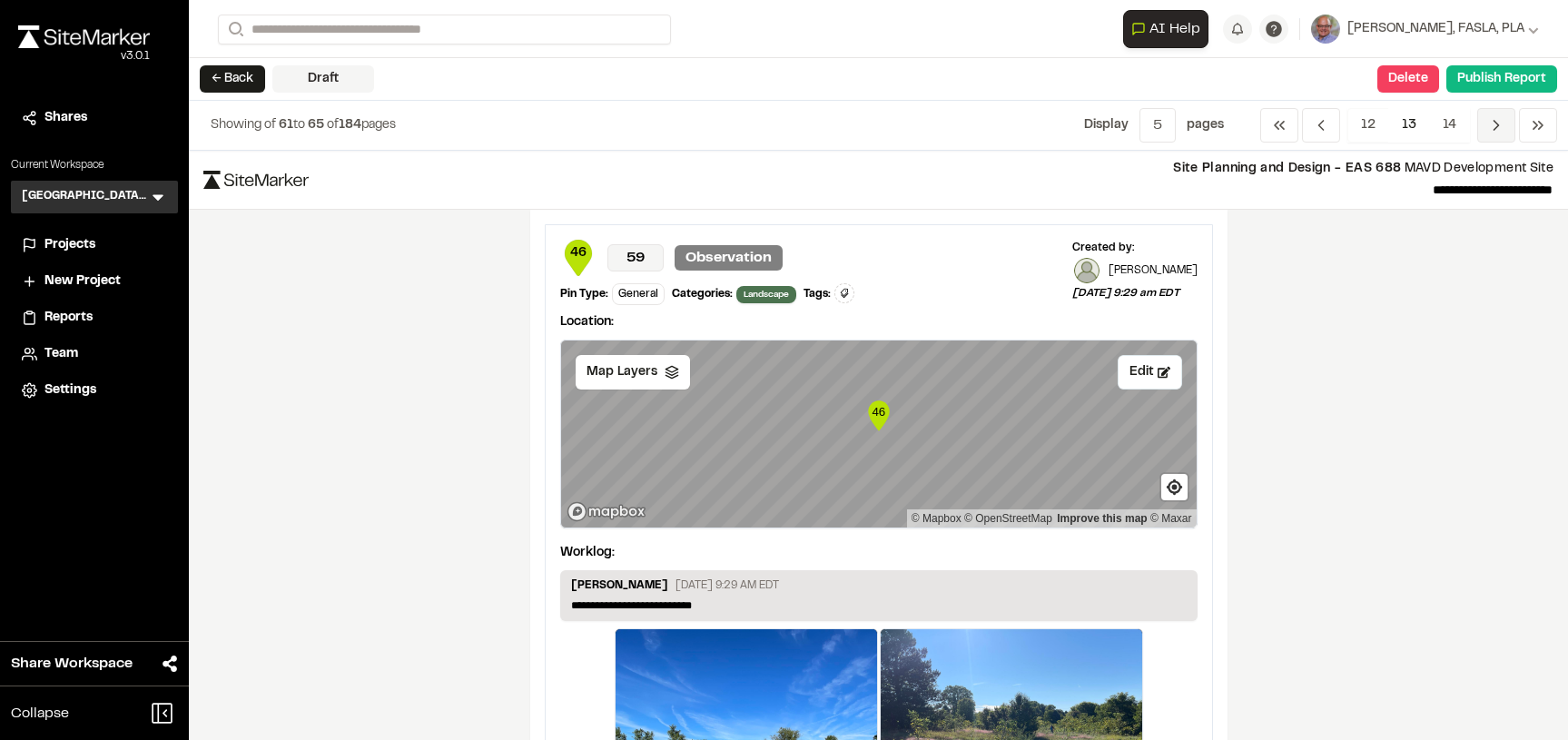
click at [1495, 124] on icon "Navigation" at bounding box center [1496, 125] width 18 height 18
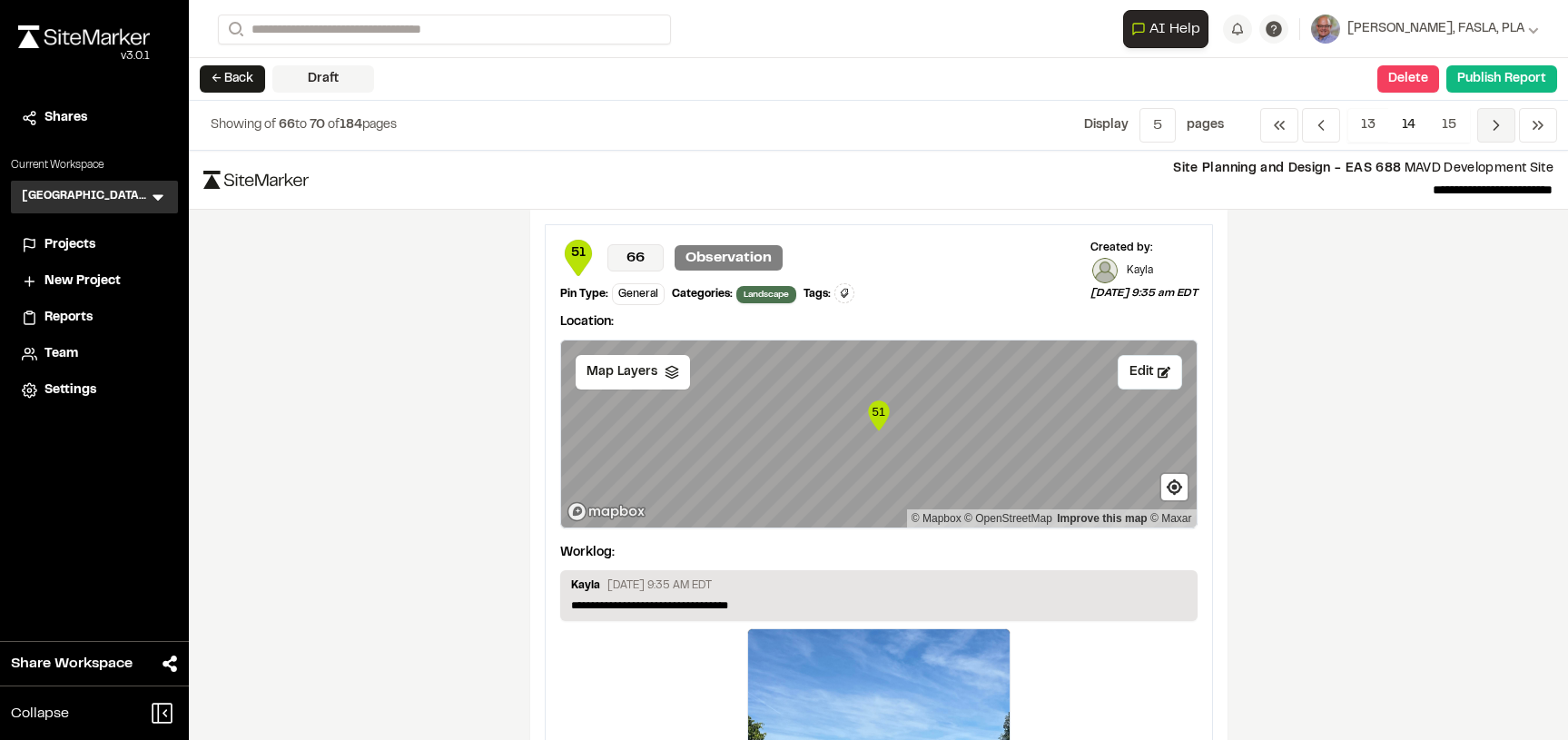
click at [1495, 124] on icon "Navigation" at bounding box center [1496, 125] width 18 height 18
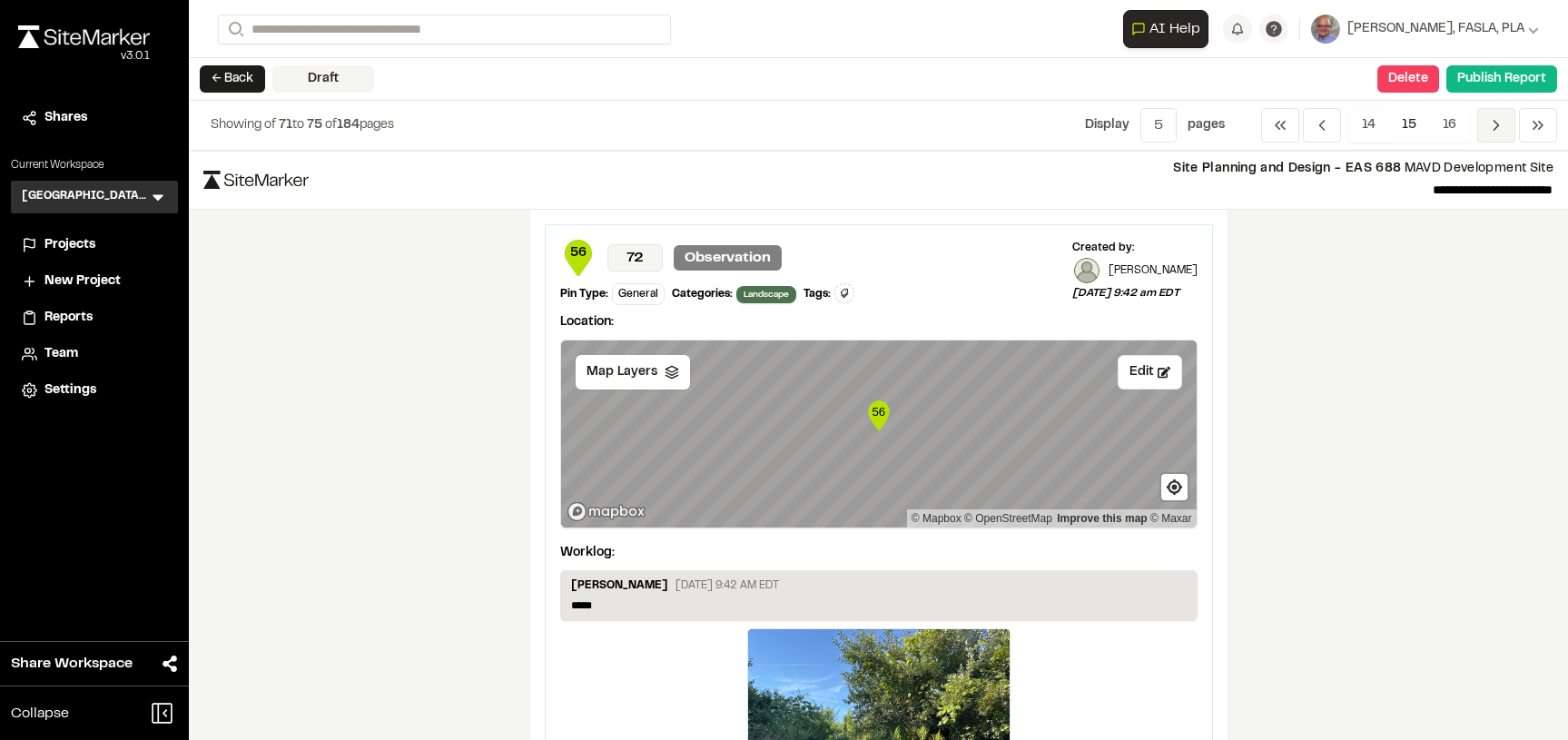
click at [1495, 124] on icon "Navigation" at bounding box center [1496, 125] width 18 height 18
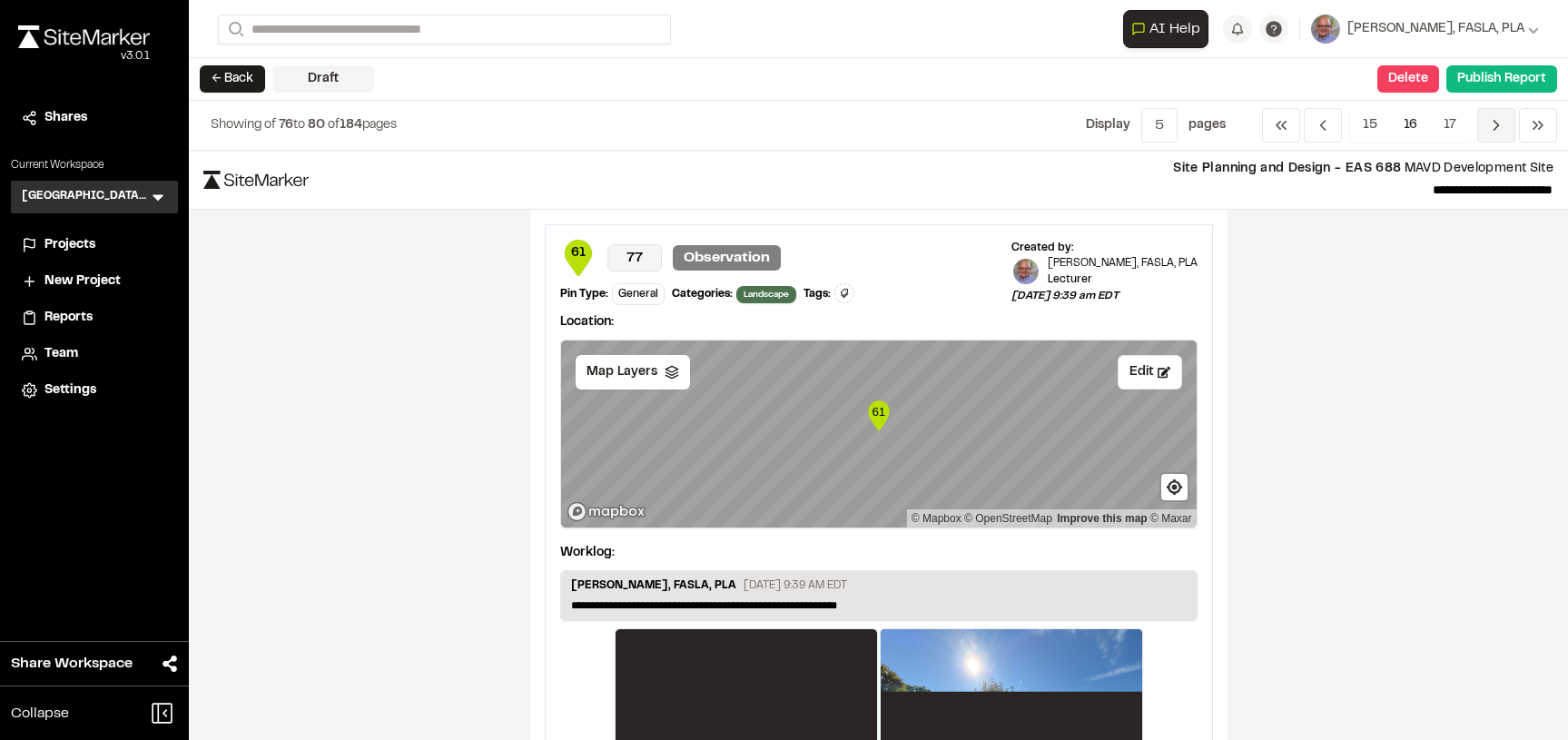
click at [1495, 124] on icon "Navigation" at bounding box center [1496, 125] width 18 height 18
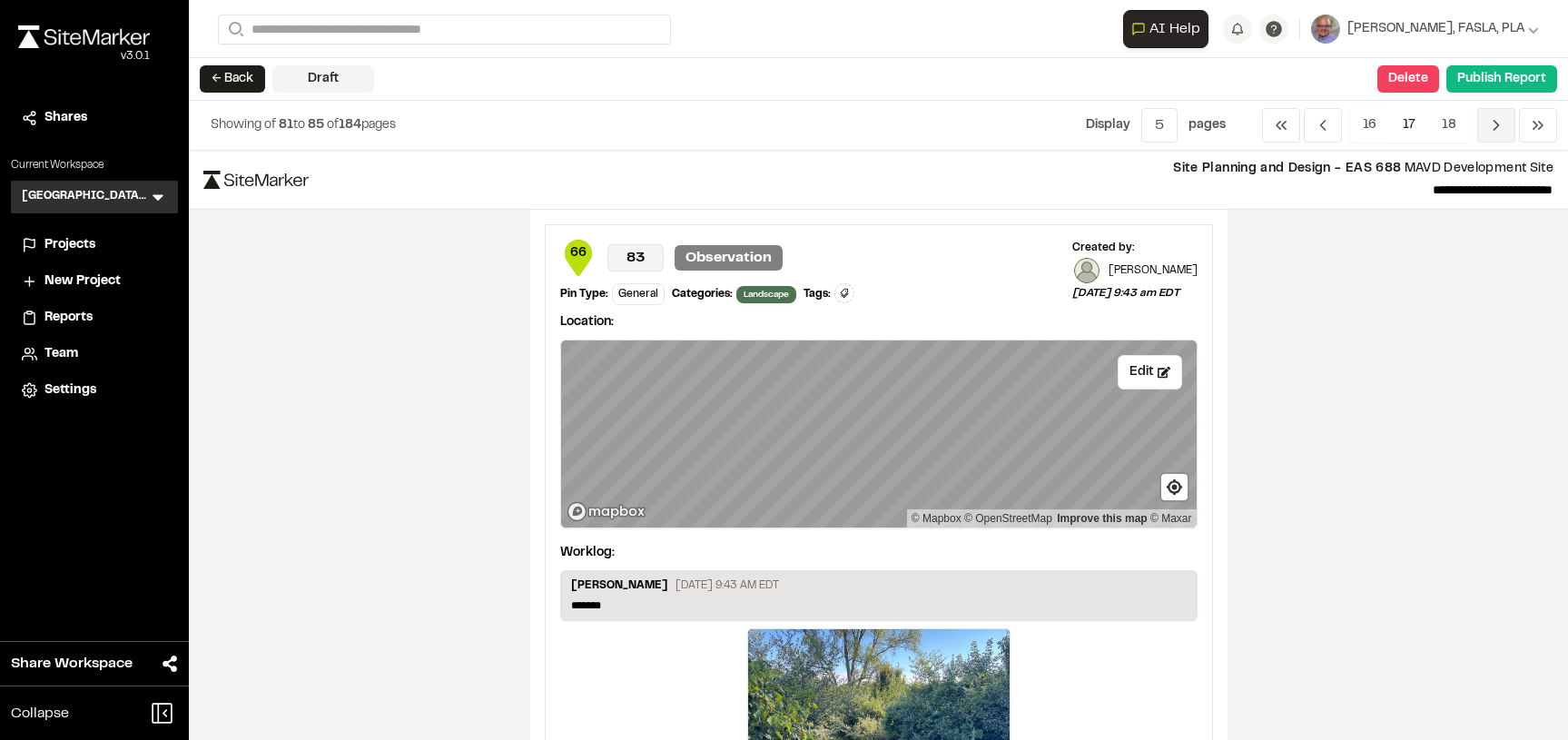
click at [1495, 124] on icon "Navigation" at bounding box center [1496, 125] width 18 height 18
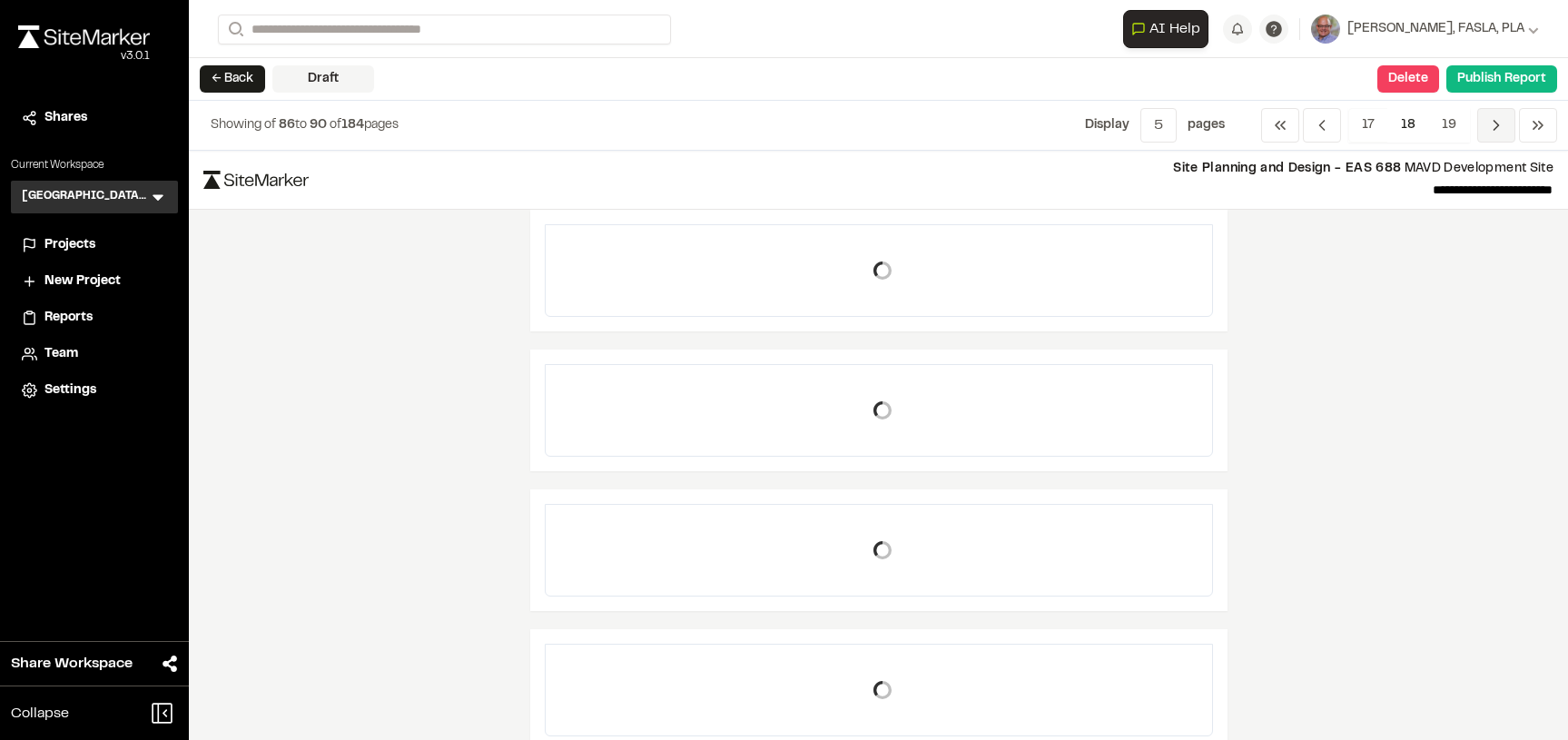
click at [1495, 124] on icon "Navigation" at bounding box center [1496, 125] width 18 height 18
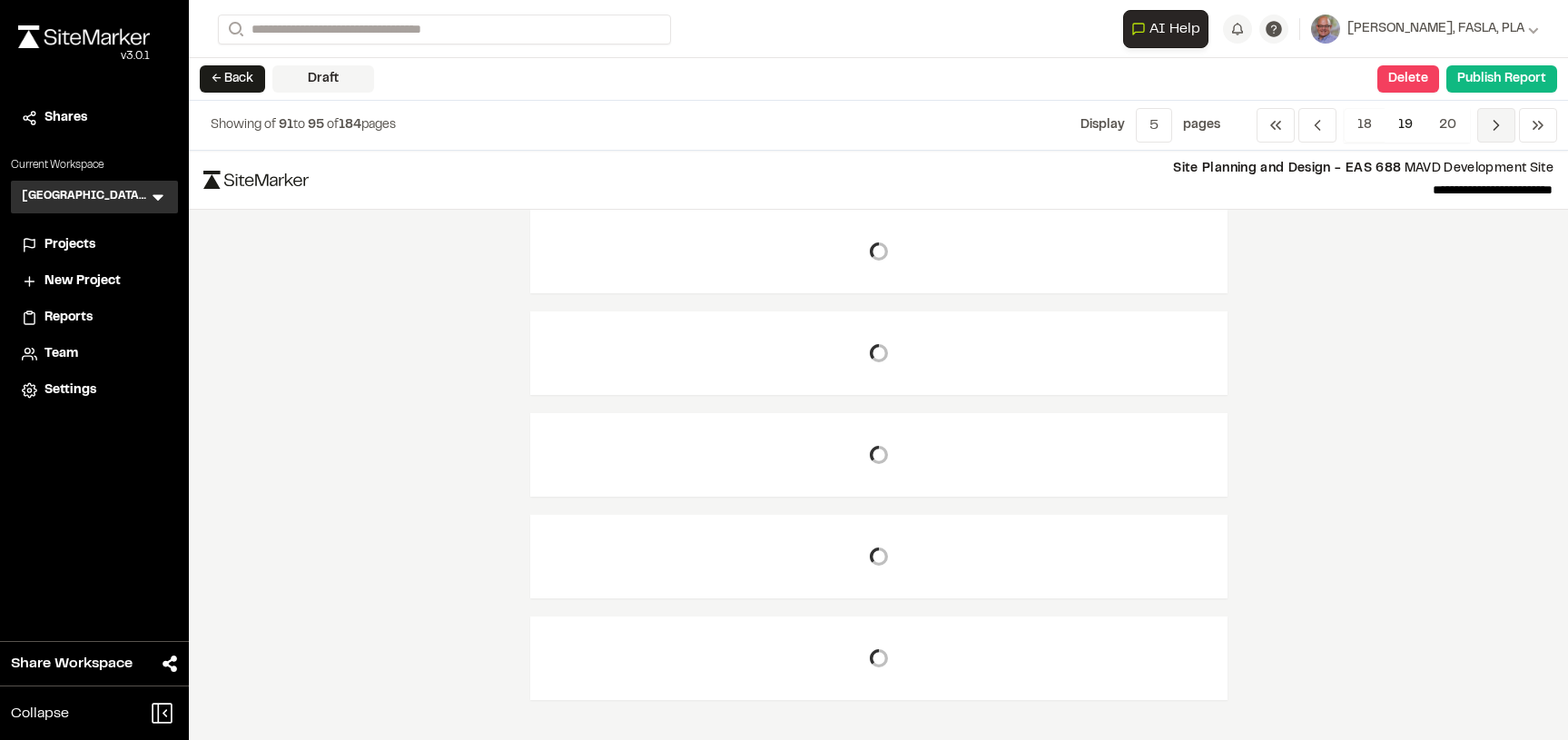
click at [1495, 124] on icon "Navigation" at bounding box center [1496, 125] width 18 height 18
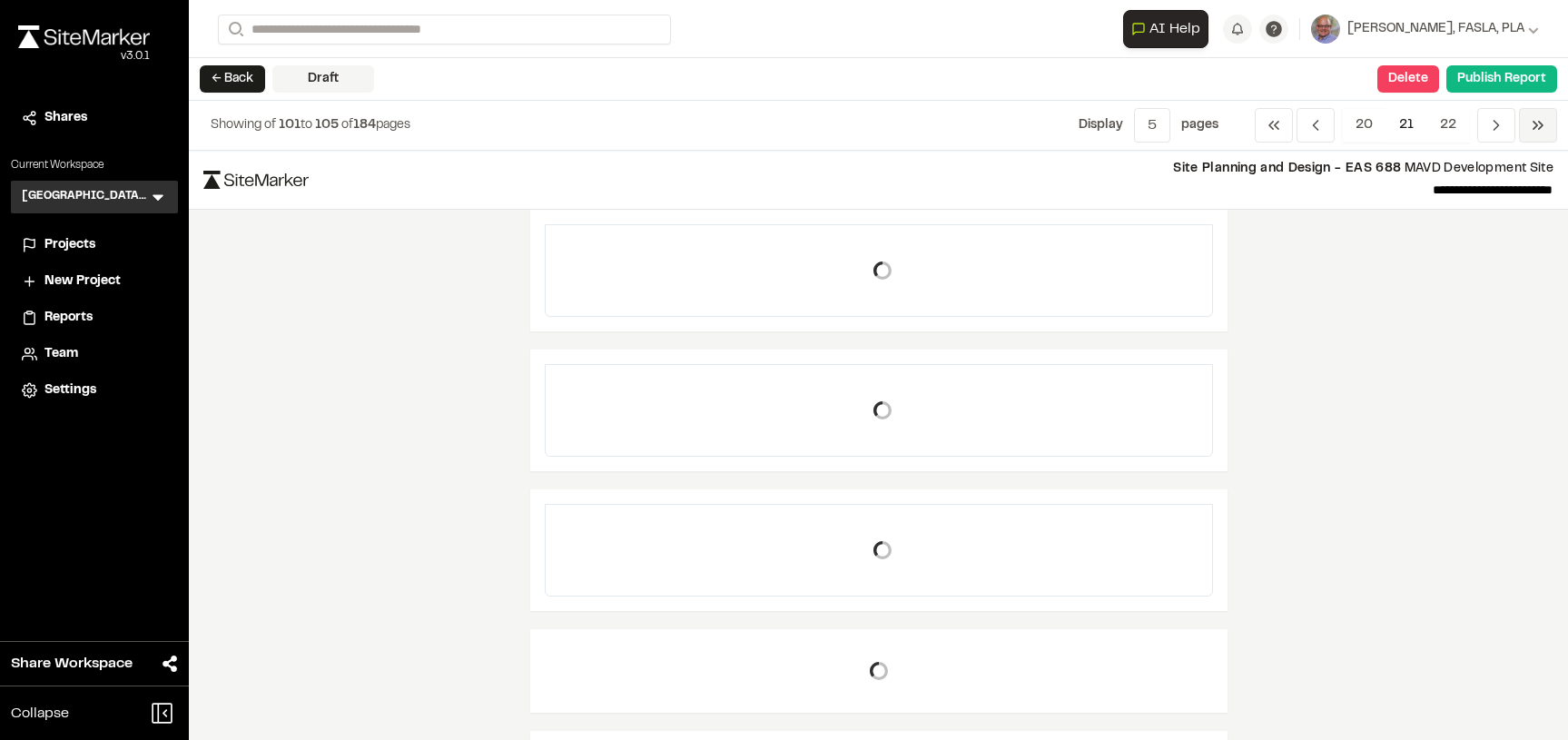
click at [1531, 125] on icon "Navigation" at bounding box center [1537, 125] width 18 height 18
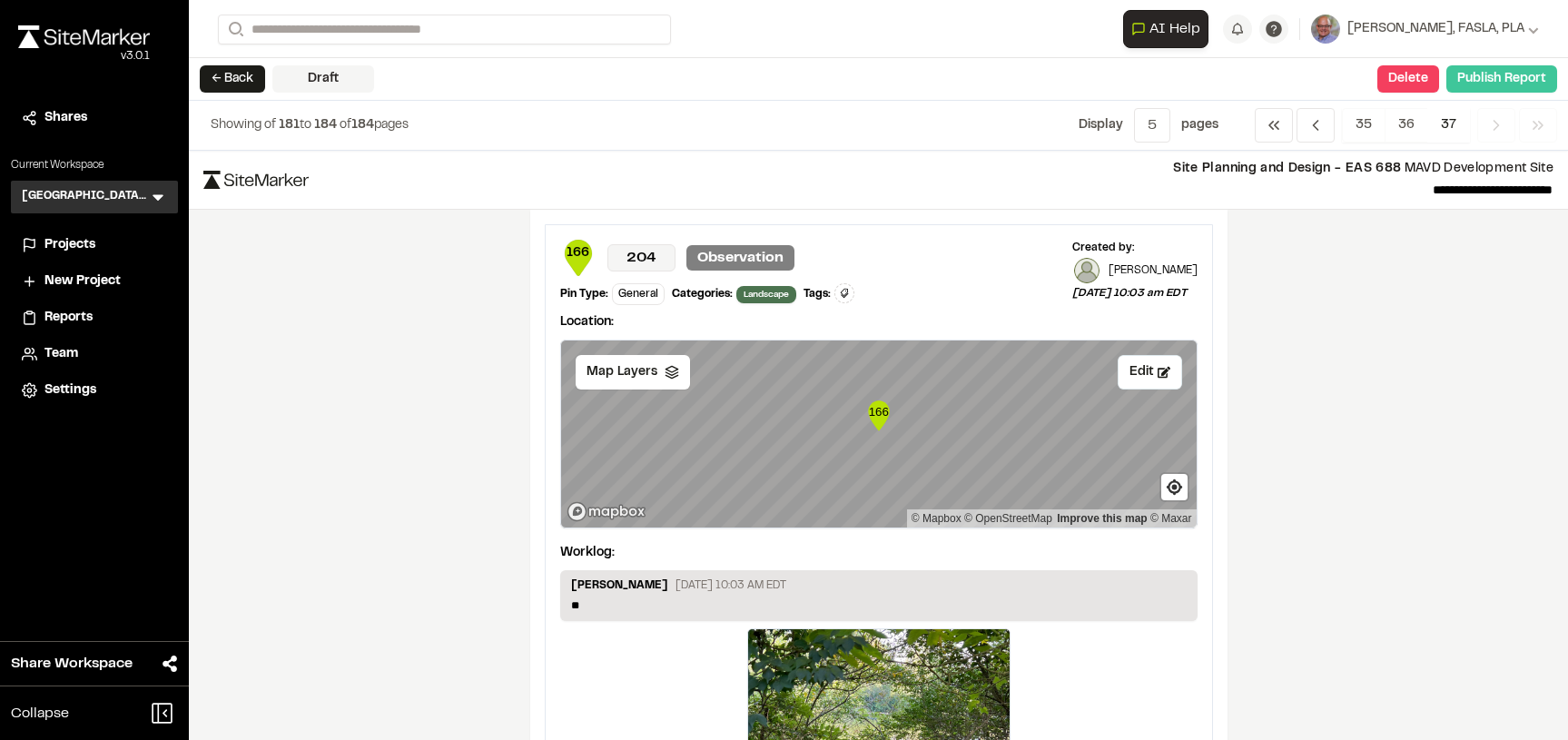
click at [1489, 80] on button "Publish Report" at bounding box center [1501, 78] width 111 height 27
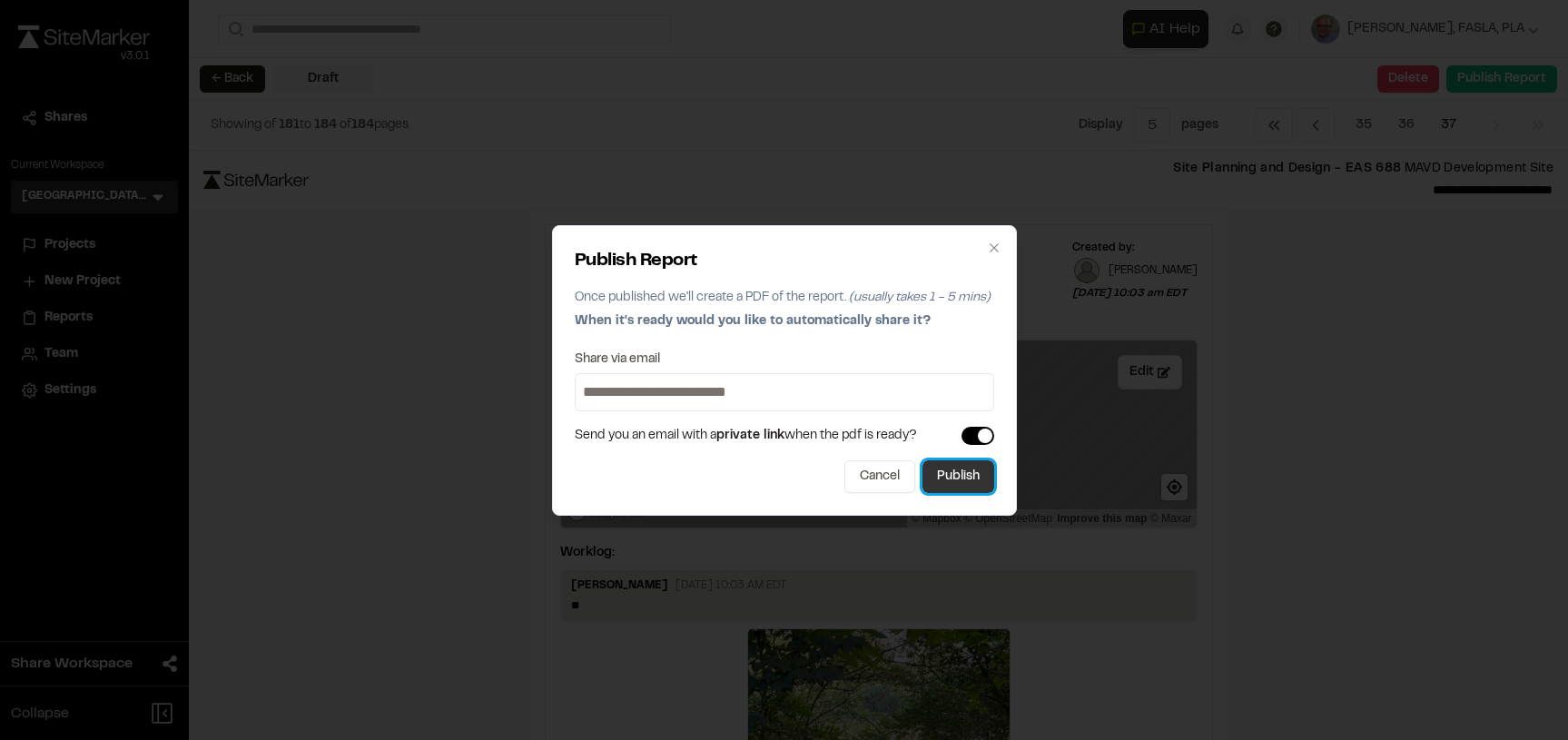
click at [965, 478] on button "Publish" at bounding box center [958, 476] width 72 height 33
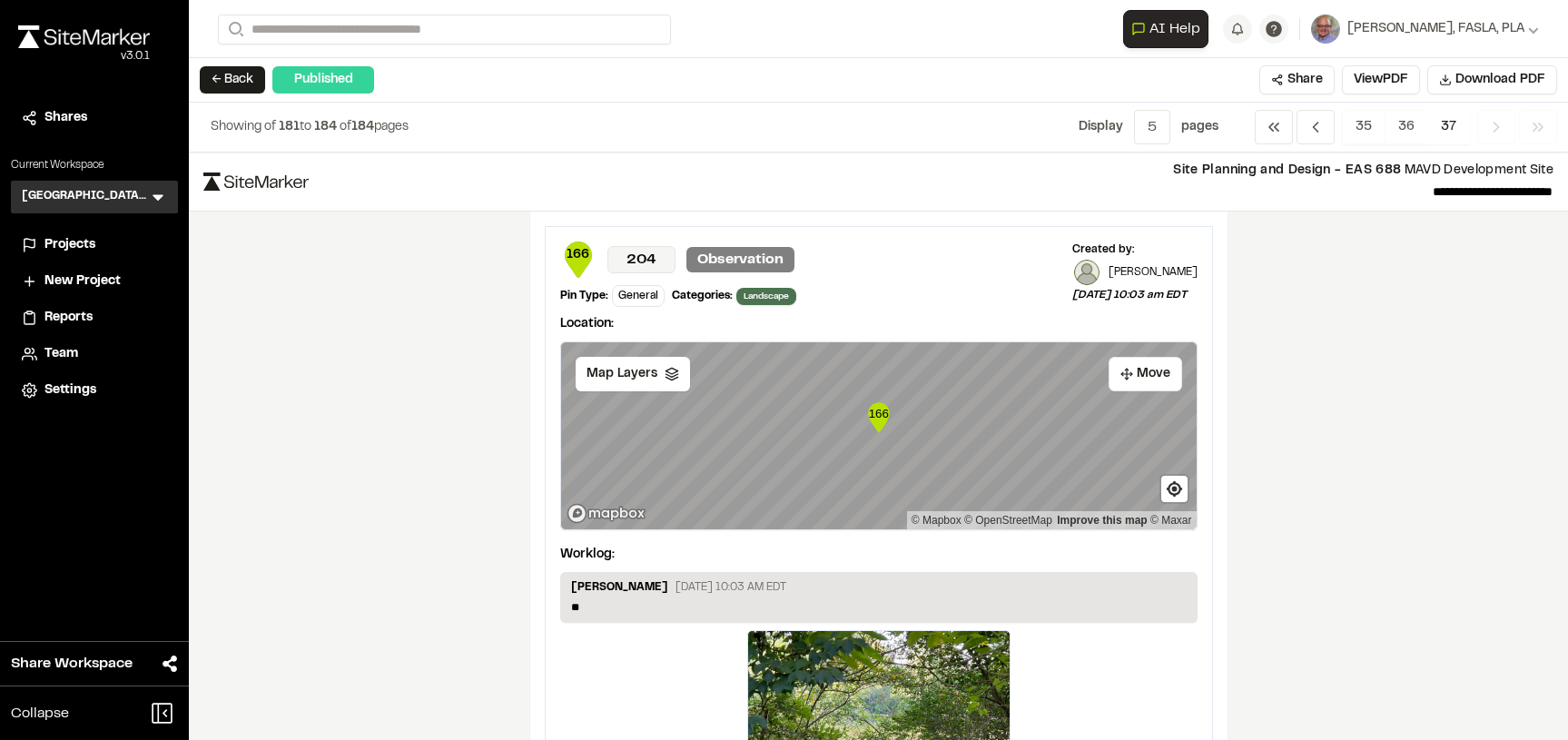
click at [75, 319] on span "Reports" at bounding box center [69, 318] width 48 height 20
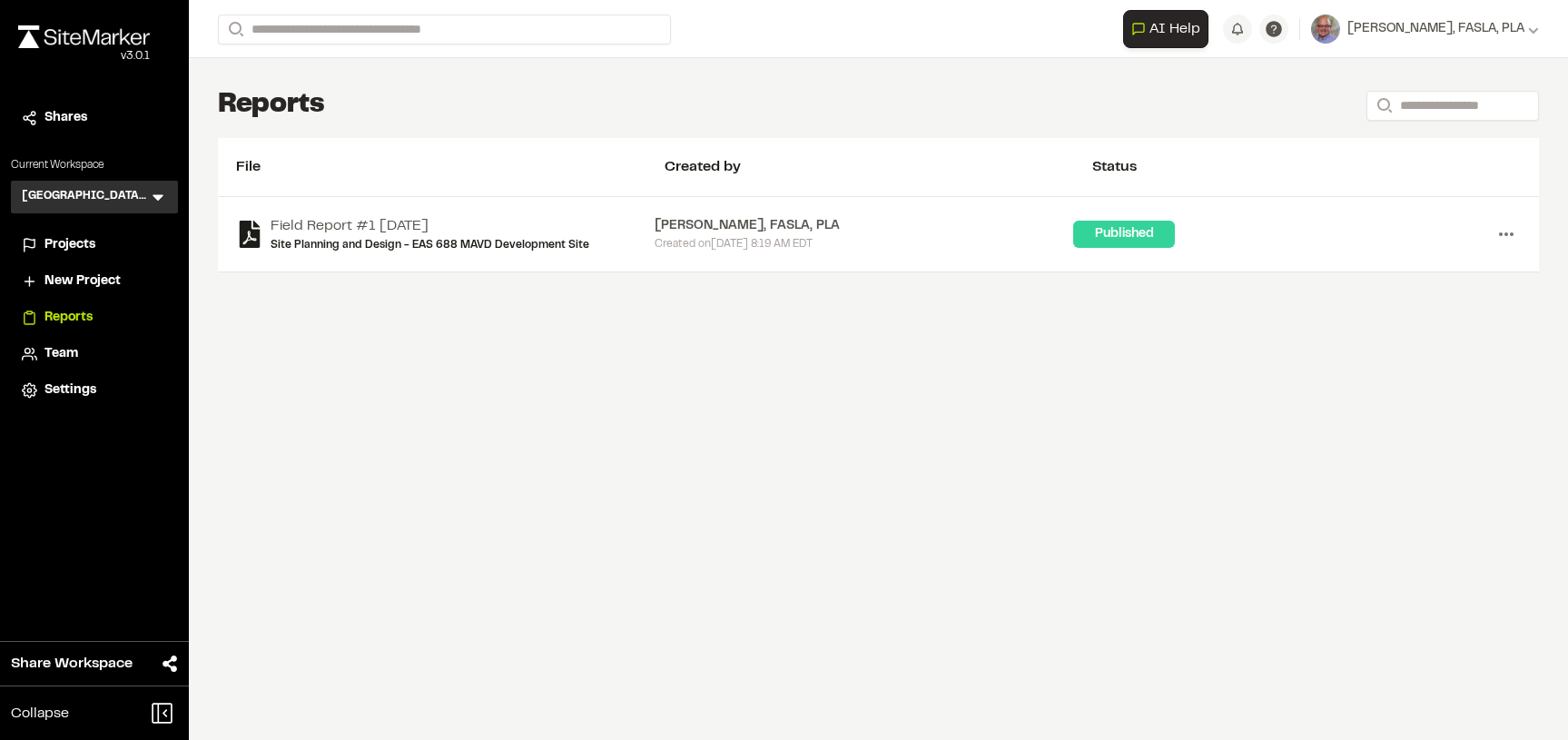
click at [1506, 237] on icon at bounding box center [1505, 234] width 29 height 29
click at [1399, 270] on link "View" at bounding box center [1440, 272] width 158 height 27
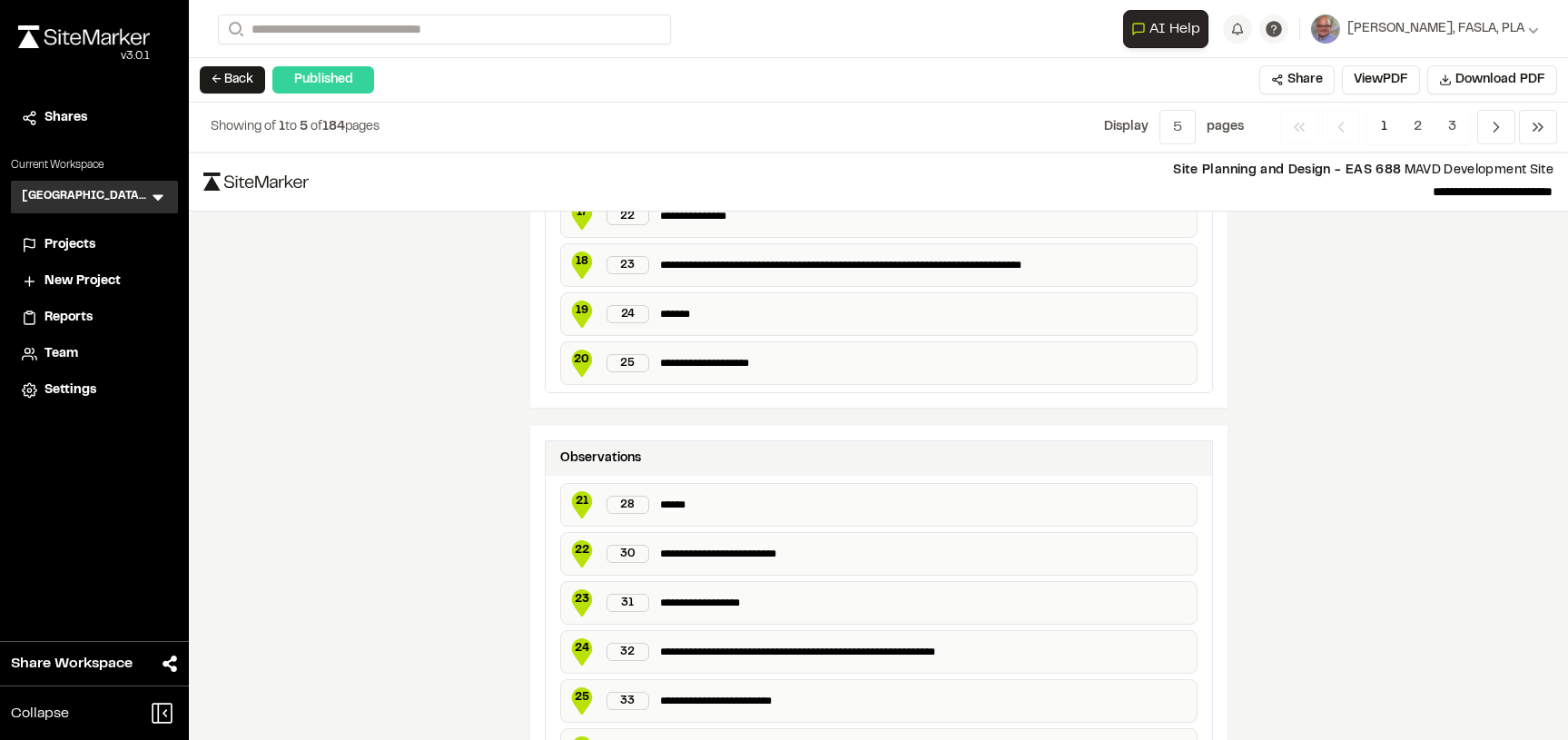
scroll to position [1944, 0]
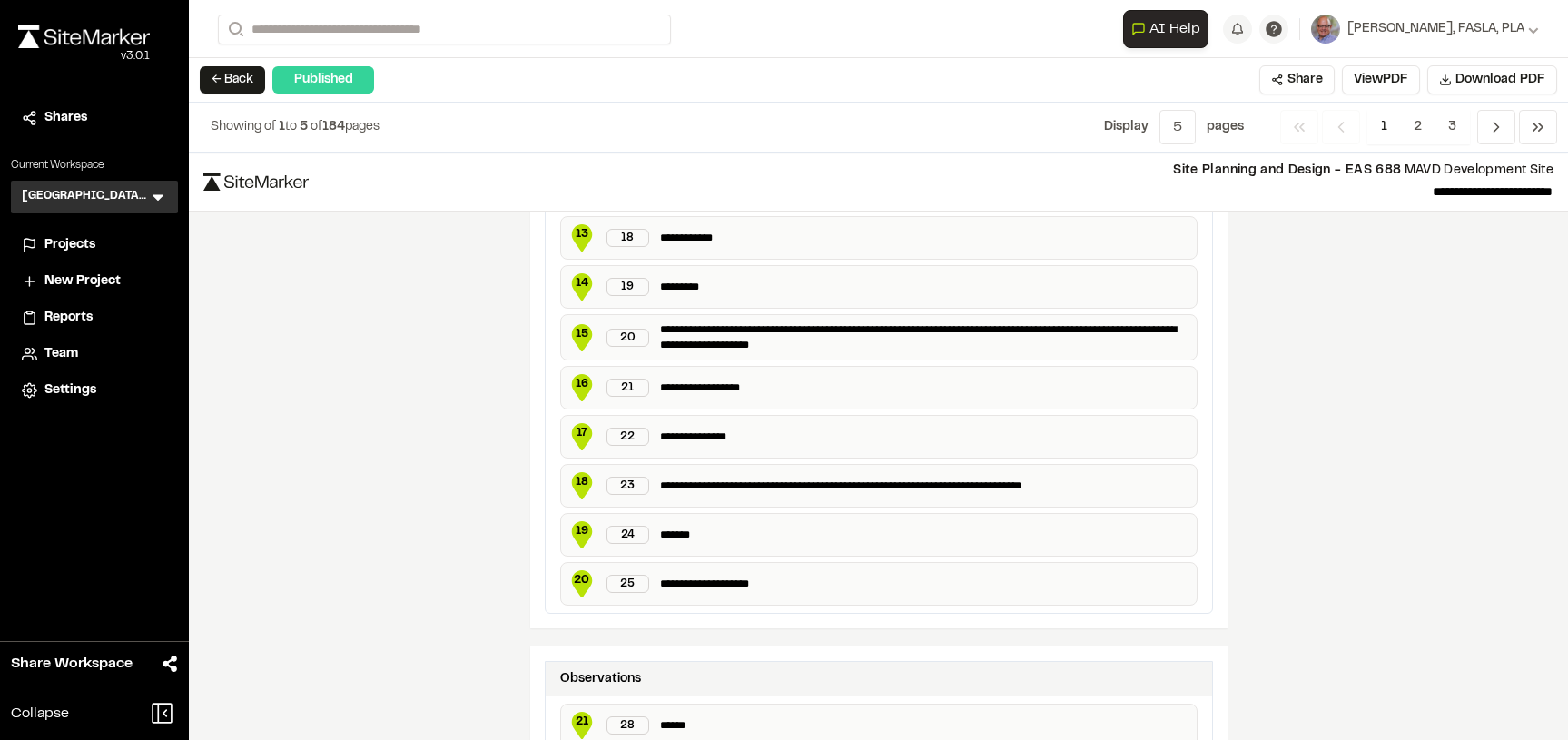
click at [682, 241] on p "**********" at bounding box center [924, 238] width 528 height 18
click at [578, 240] on span "13" at bounding box center [581, 234] width 27 height 16
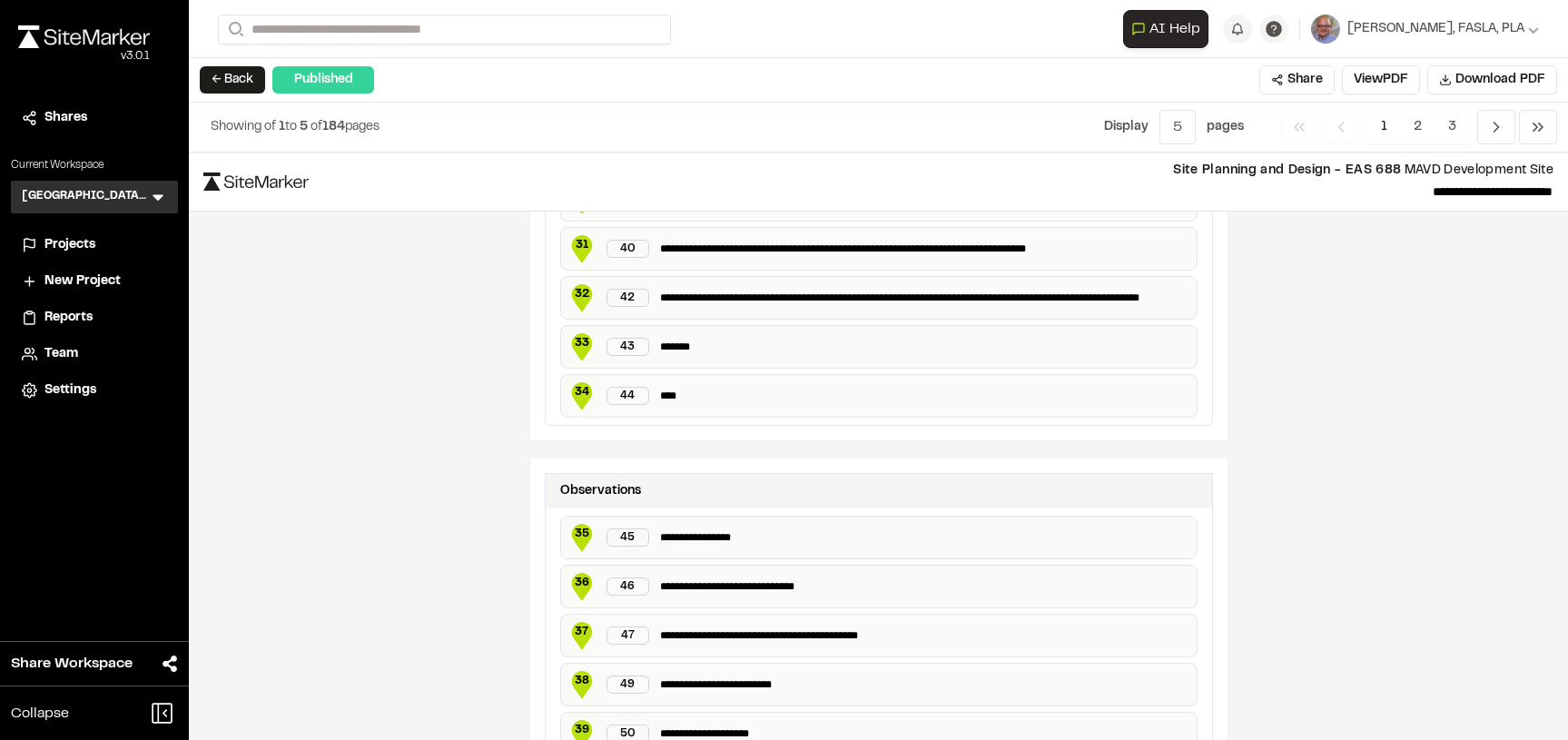
scroll to position [3424, 0]
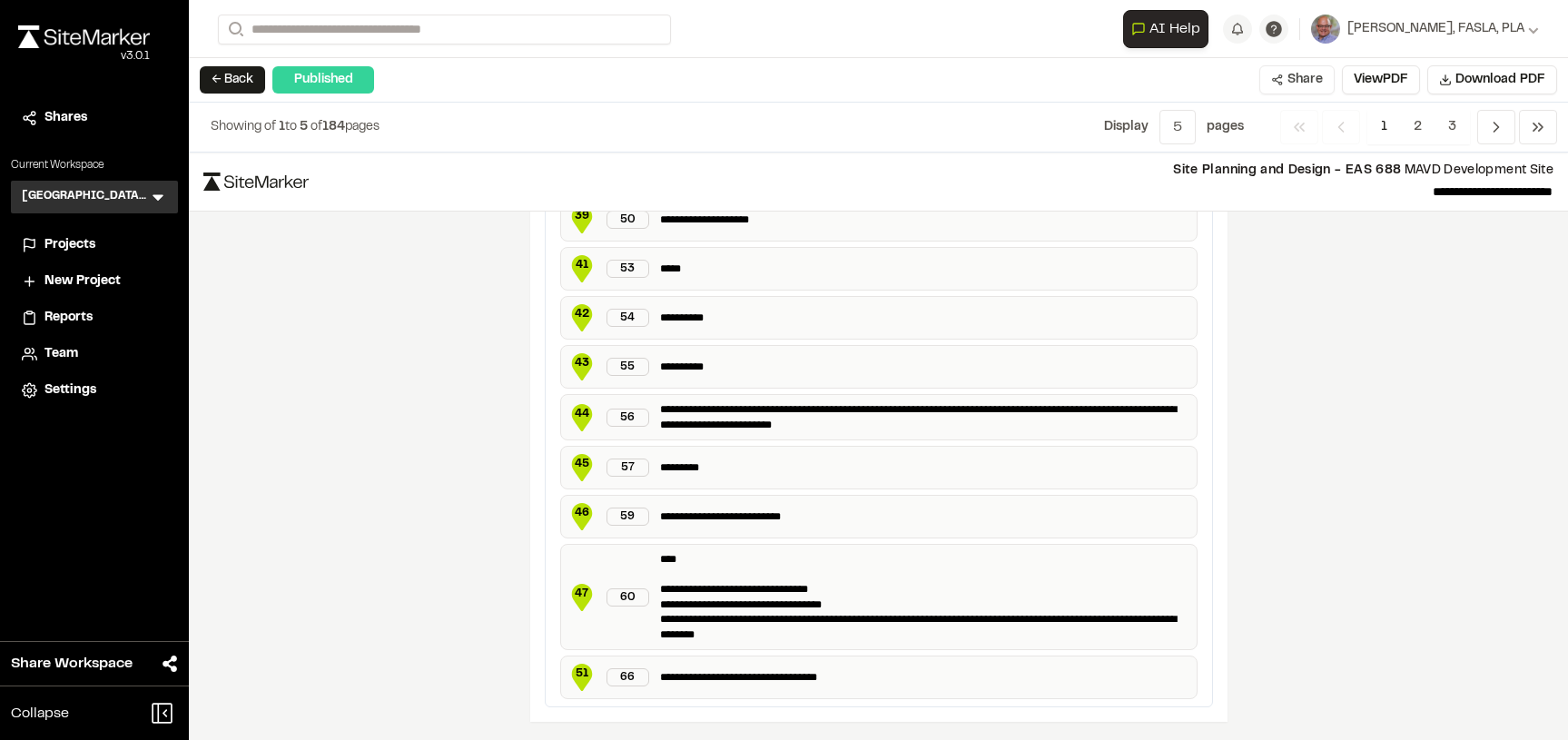
click at [1298, 85] on button "Share" at bounding box center [1296, 79] width 75 height 29
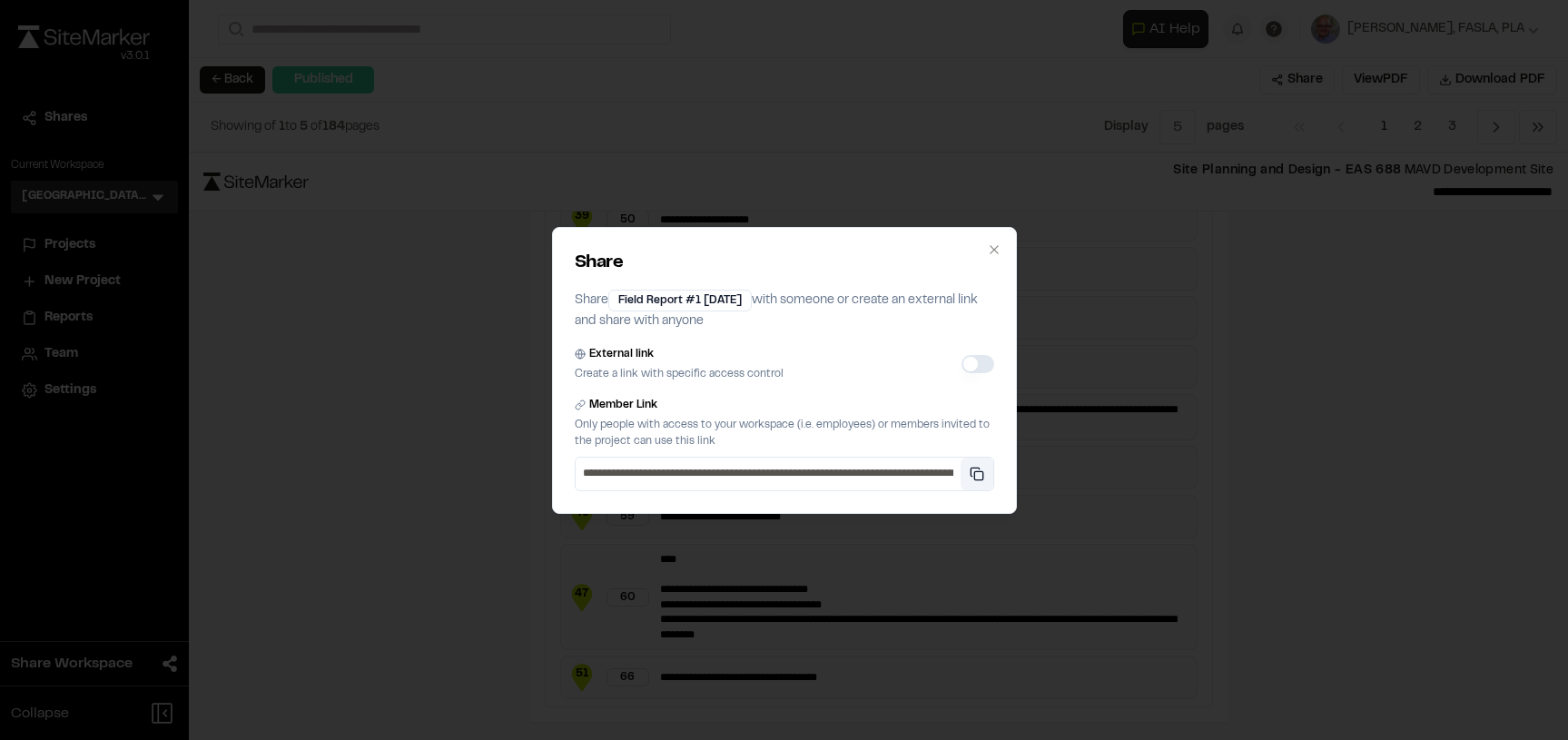
click at [977, 473] on button "Copy private link" at bounding box center [977, 473] width 33 height 33
click at [993, 245] on icon "button" at bounding box center [994, 250] width 15 height 15
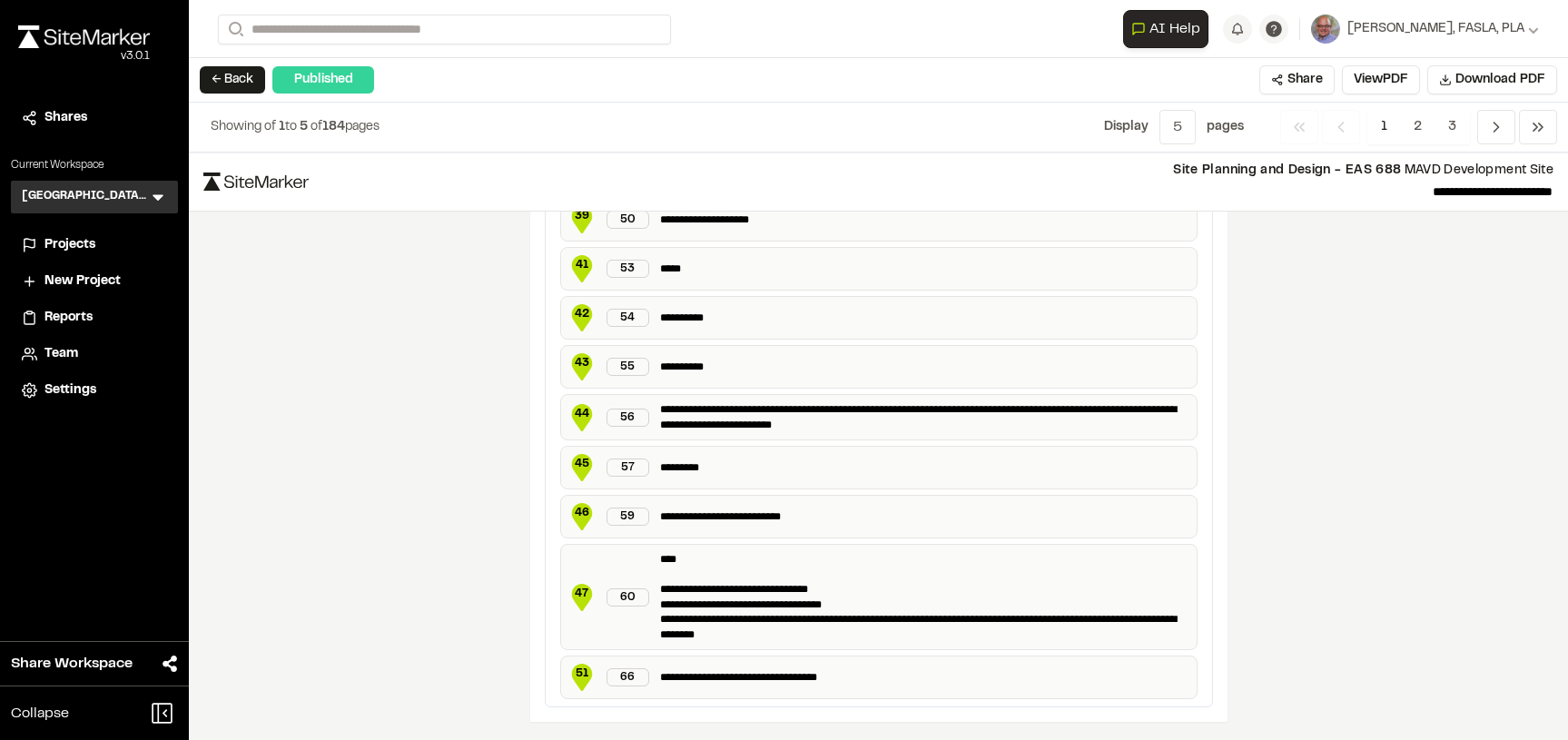
click at [84, 250] on span "Projects" at bounding box center [70, 245] width 51 height 20
